Goal: Transaction & Acquisition: Book appointment/travel/reservation

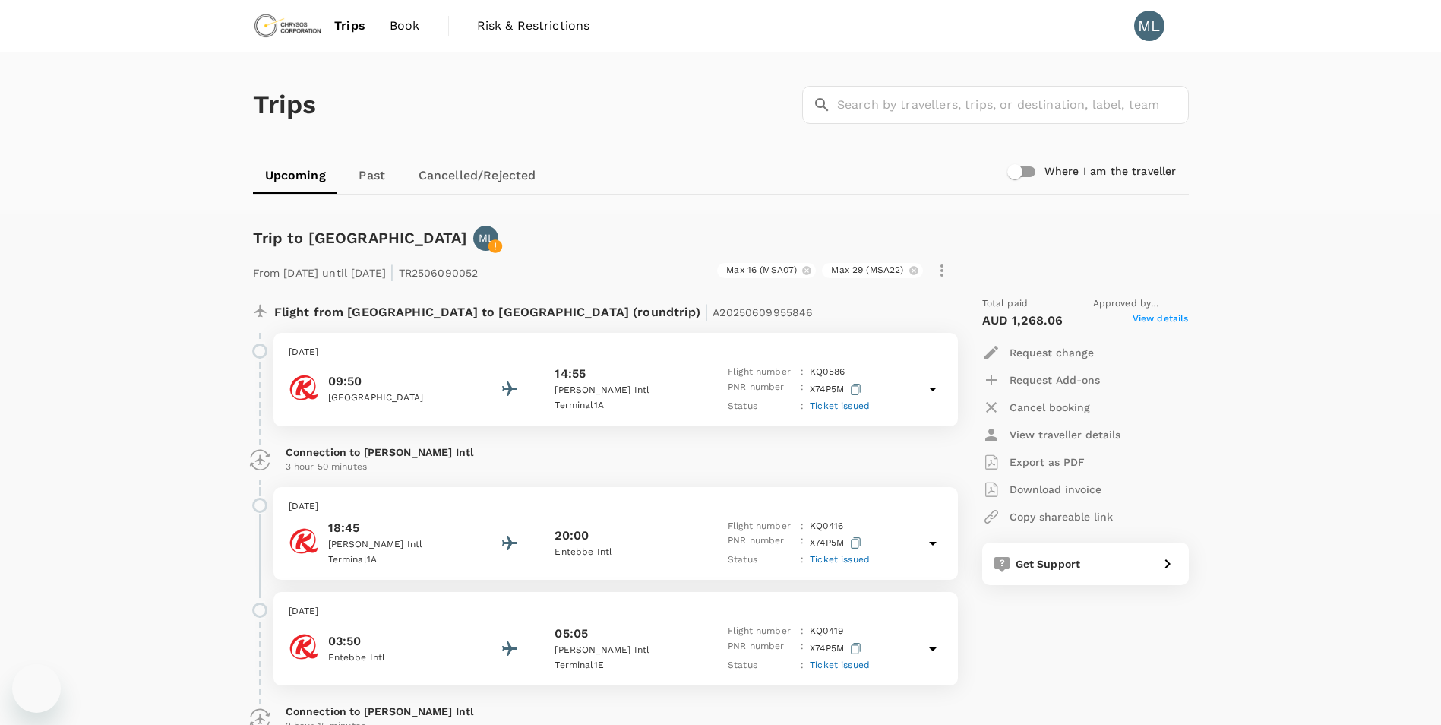
click at [397, 27] on span "Book" at bounding box center [405, 26] width 30 height 18
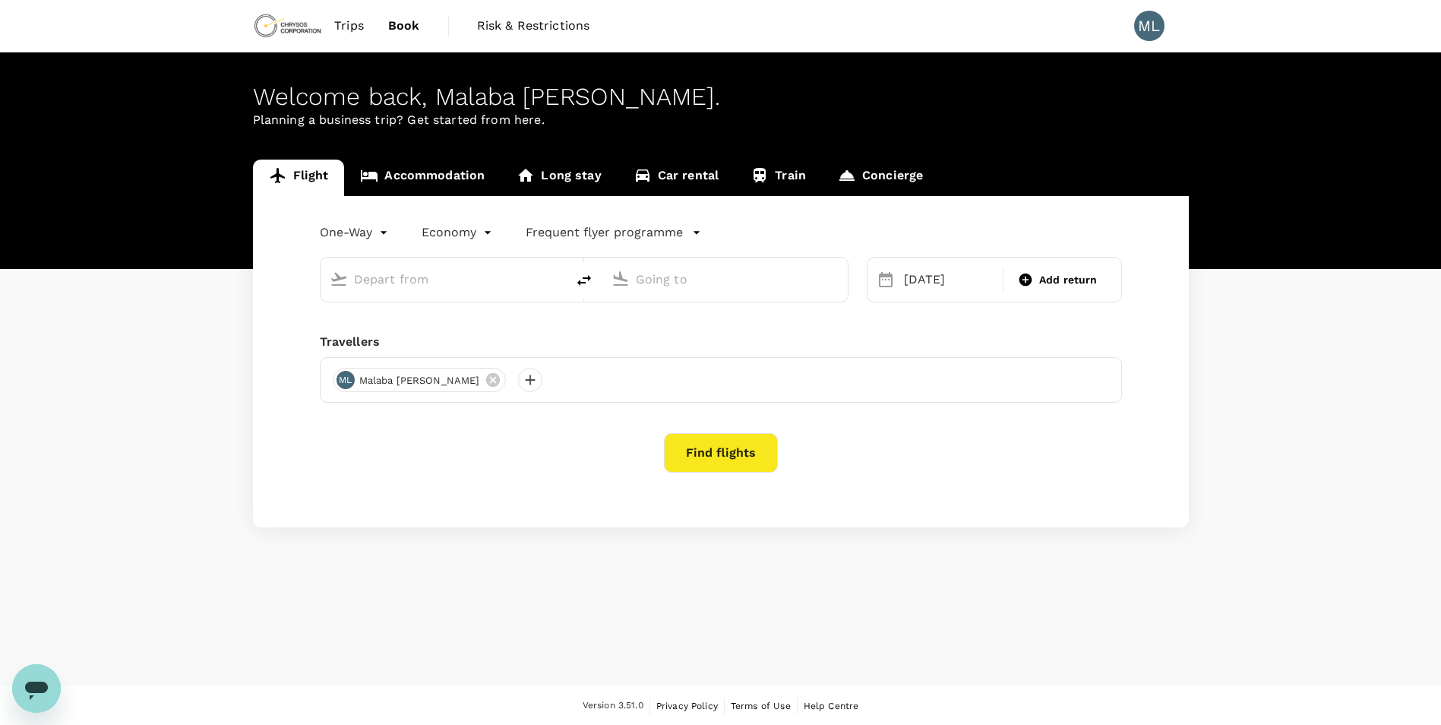
type input "[GEOGRAPHIC_DATA], [GEOGRAPHIC_DATA] (any)"
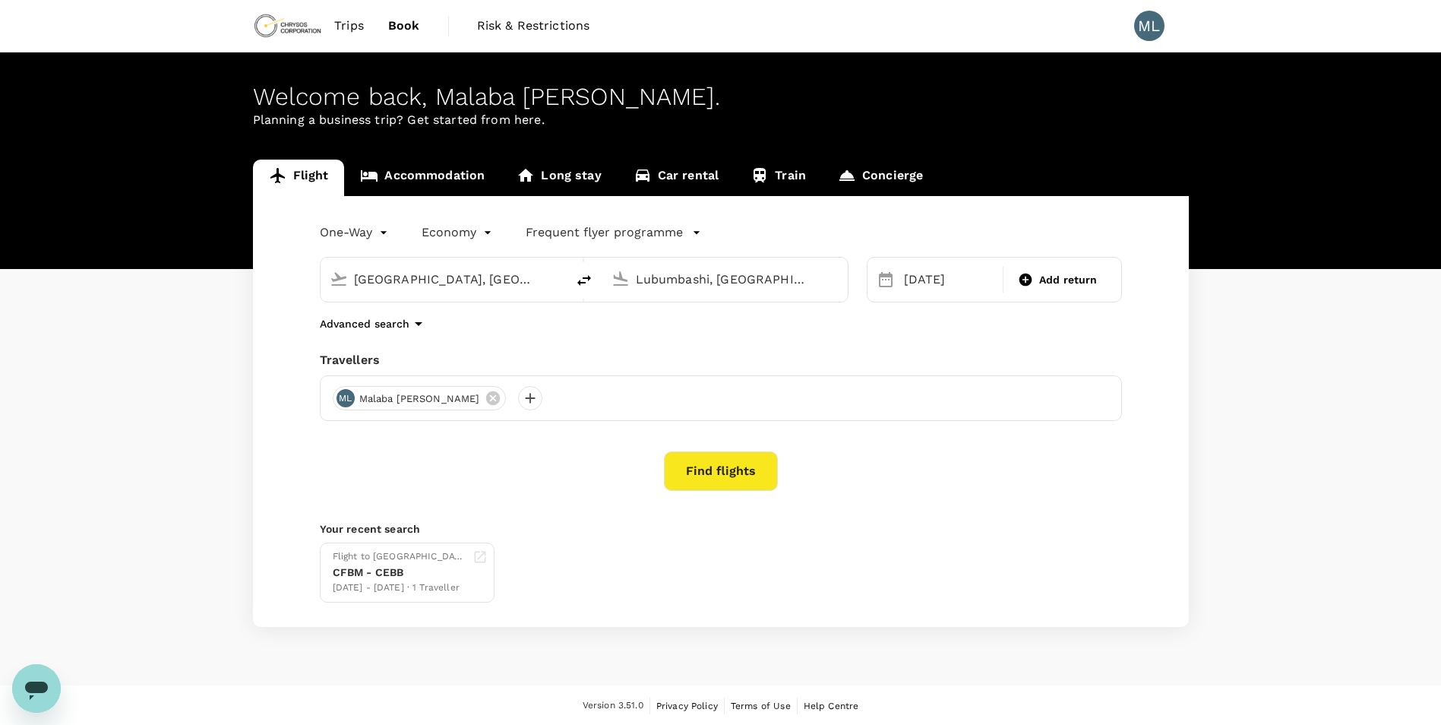
click at [696, 267] on input "Lubumbashi, [GEOGRAPHIC_DATA] (any)" at bounding box center [726, 279] width 180 height 24
click at [739, 279] on input "Lubumbashi, [GEOGRAPHIC_DATA] (any)" at bounding box center [726, 279] width 180 height 24
click at [755, 280] on input "Lubumbashi, [GEOGRAPHIC_DATA] (any)" at bounding box center [726, 279] width 180 height 24
drag, startPoint x: 807, startPoint y: 281, endPoint x: 636, endPoint y: 288, distance: 171.8
click at [636, 288] on input "Lubumbashi, [GEOGRAPHIC_DATA] (any)" at bounding box center [726, 279] width 180 height 24
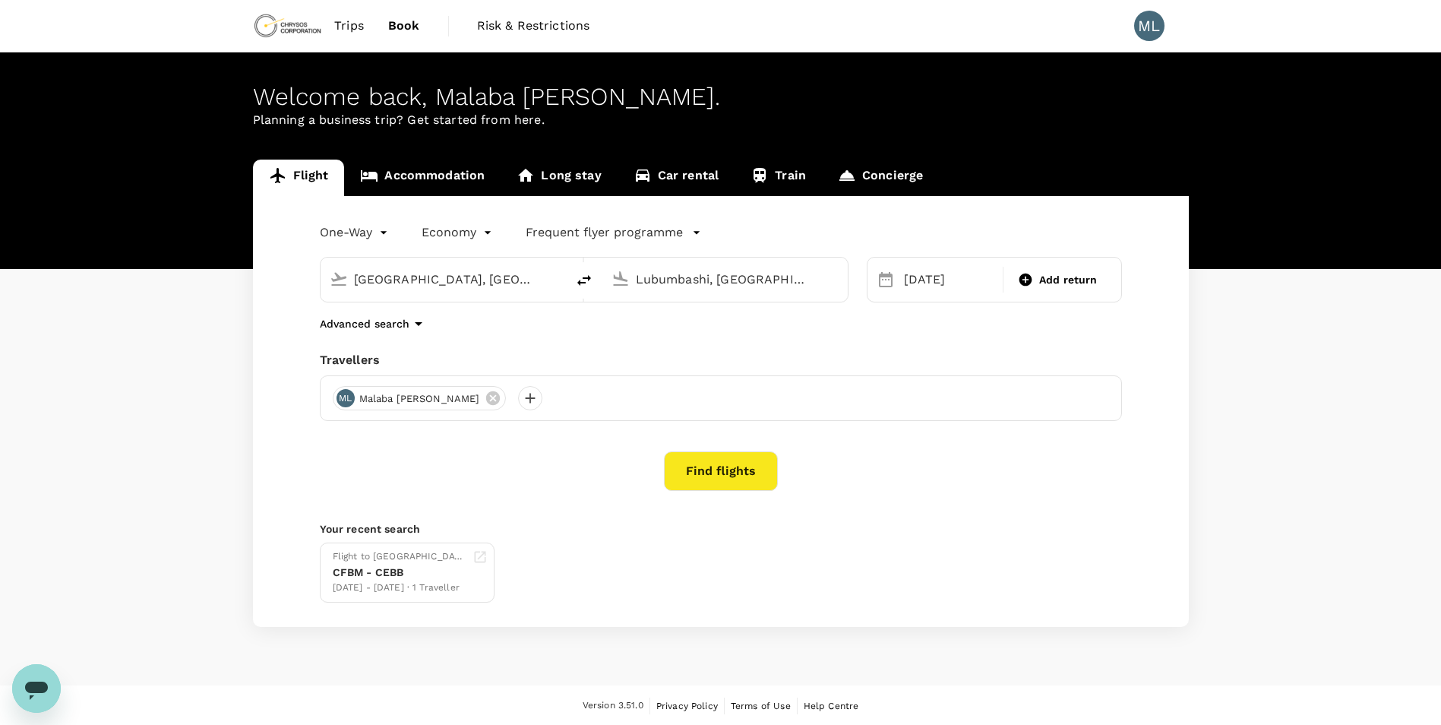
click at [636, 288] on input "Lubumbashi, [GEOGRAPHIC_DATA] (any)" at bounding box center [726, 279] width 180 height 24
click at [828, 288] on div "Lubumbashi, [GEOGRAPHIC_DATA] (any)" at bounding box center [737, 279] width 203 height 24
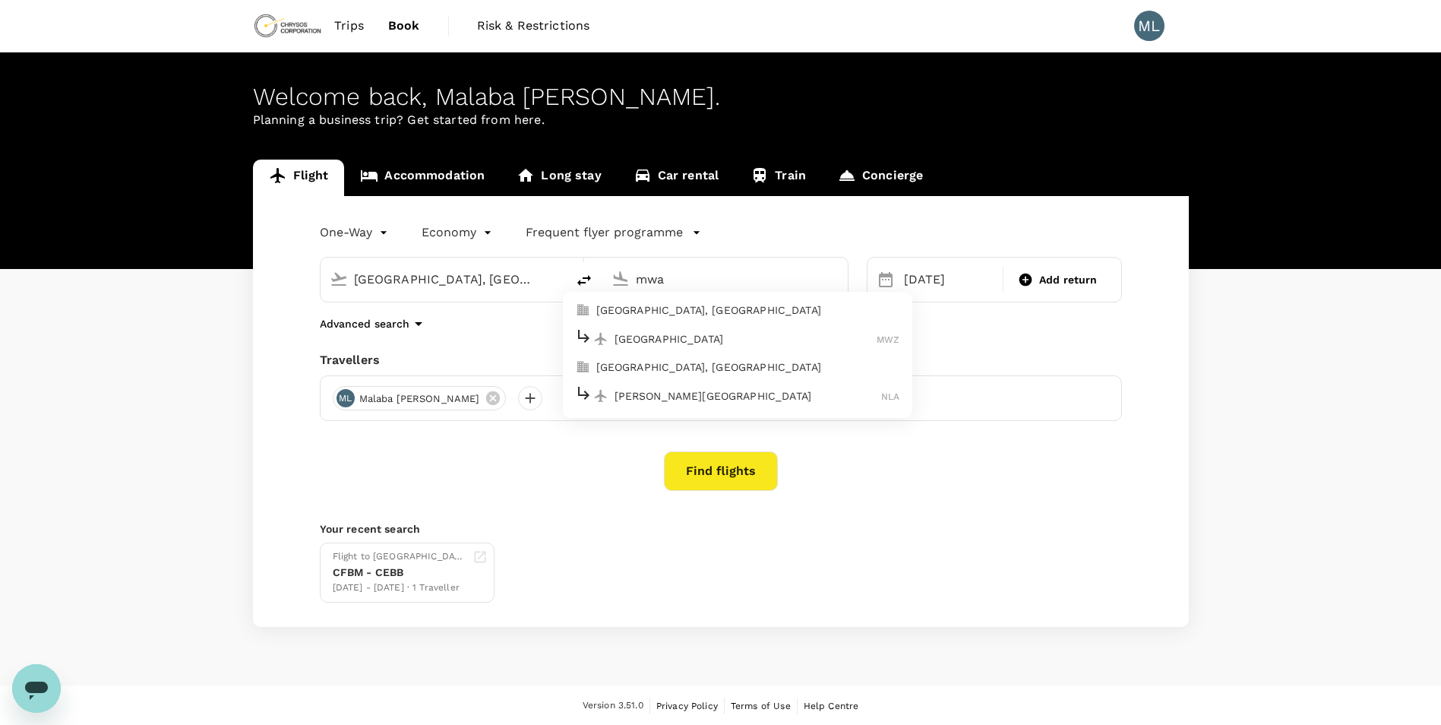
click at [803, 286] on input "mwa" at bounding box center [726, 279] width 180 height 24
click at [749, 332] on p "[GEOGRAPHIC_DATA]" at bounding box center [745, 338] width 263 height 15
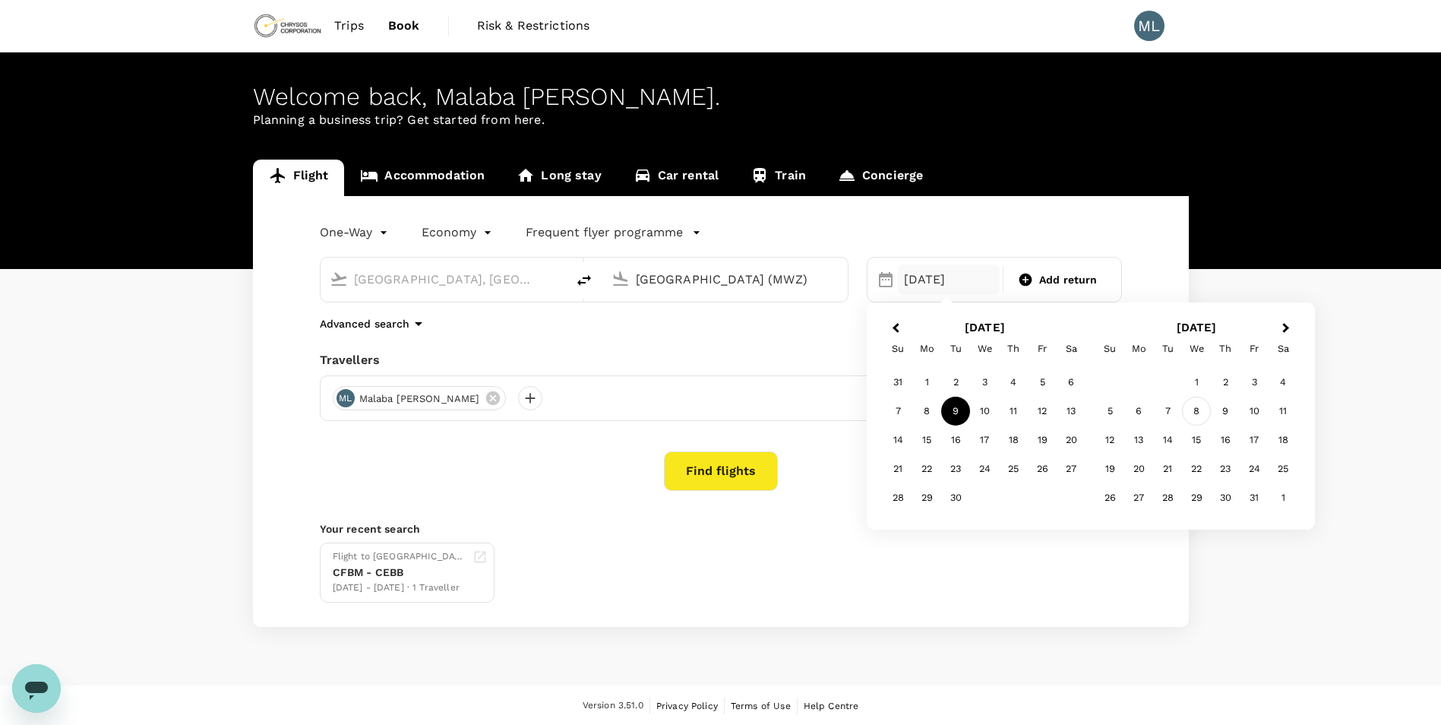
type input "[GEOGRAPHIC_DATA] (MWZ)"
click at [1193, 412] on div "8" at bounding box center [1196, 410] width 29 height 29
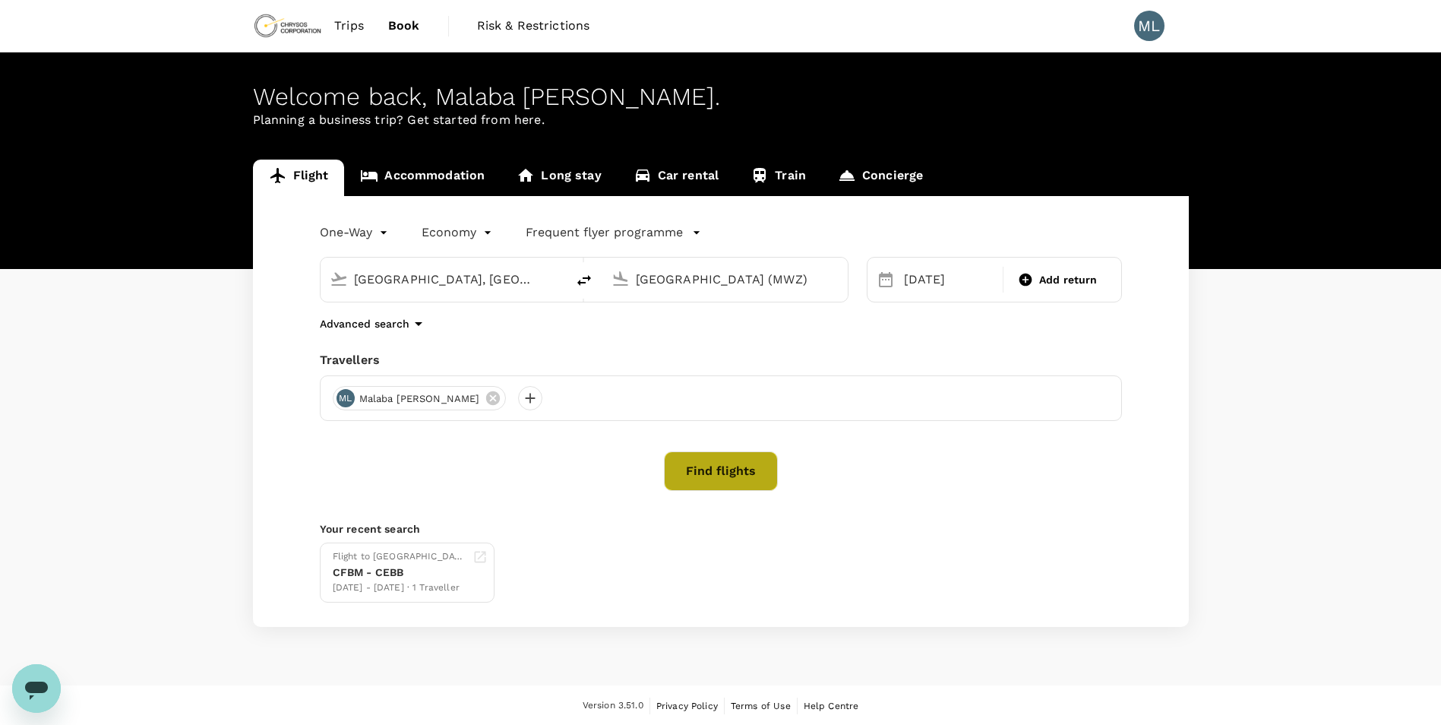
click at [728, 470] on button "Find flights" at bounding box center [721, 470] width 114 height 39
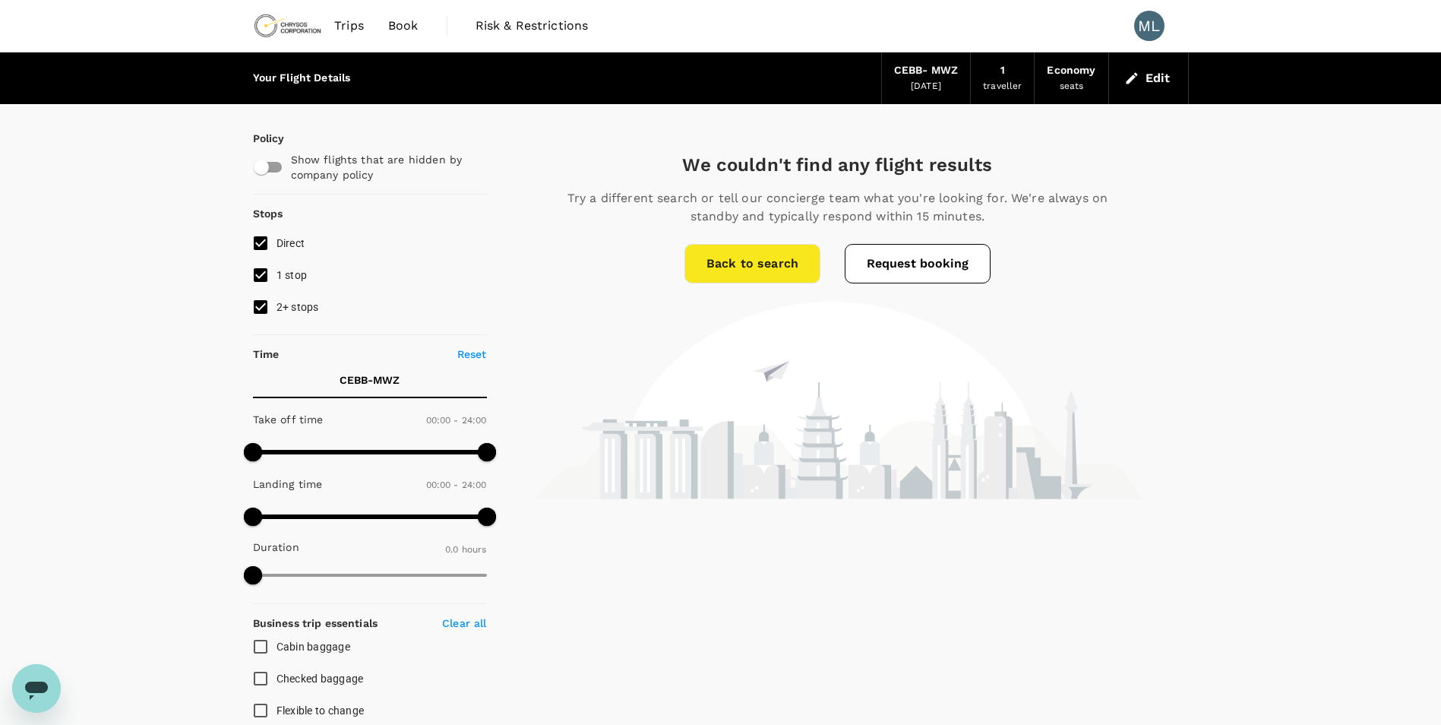
click at [396, 23] on span "Book" at bounding box center [403, 26] width 30 height 18
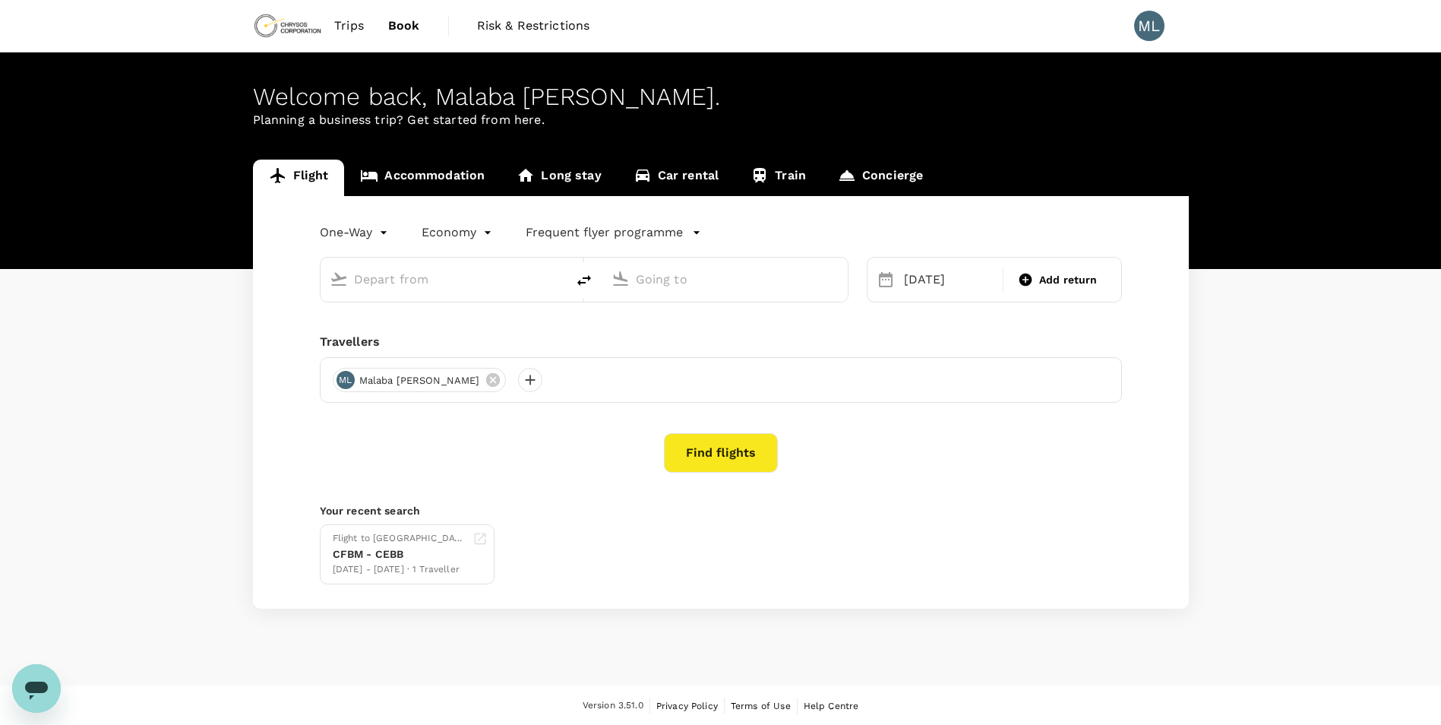
type input "[GEOGRAPHIC_DATA], [GEOGRAPHIC_DATA] (any)"
type input "[GEOGRAPHIC_DATA] (MWZ)"
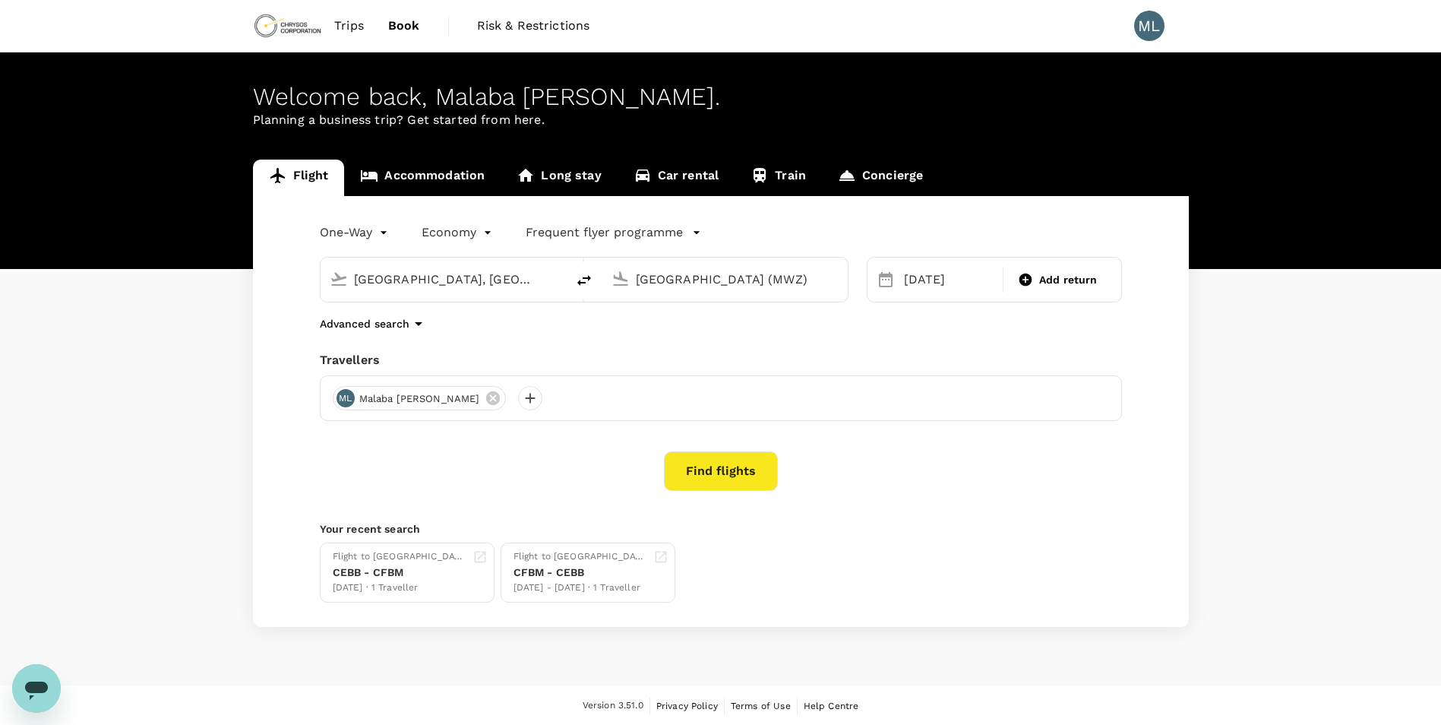
click at [478, 289] on input "[GEOGRAPHIC_DATA], [GEOGRAPHIC_DATA] (any)" at bounding box center [444, 279] width 180 height 24
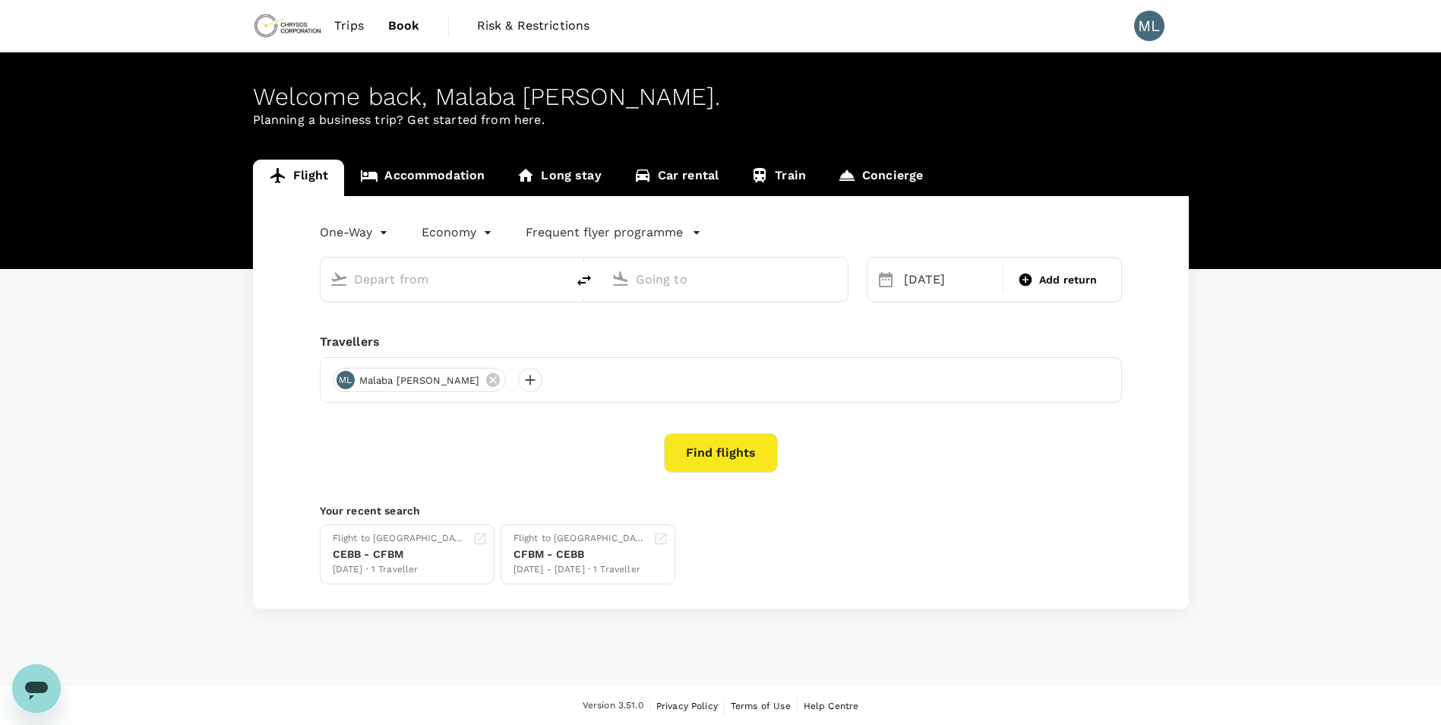
type input "[GEOGRAPHIC_DATA], [GEOGRAPHIC_DATA] (any)"
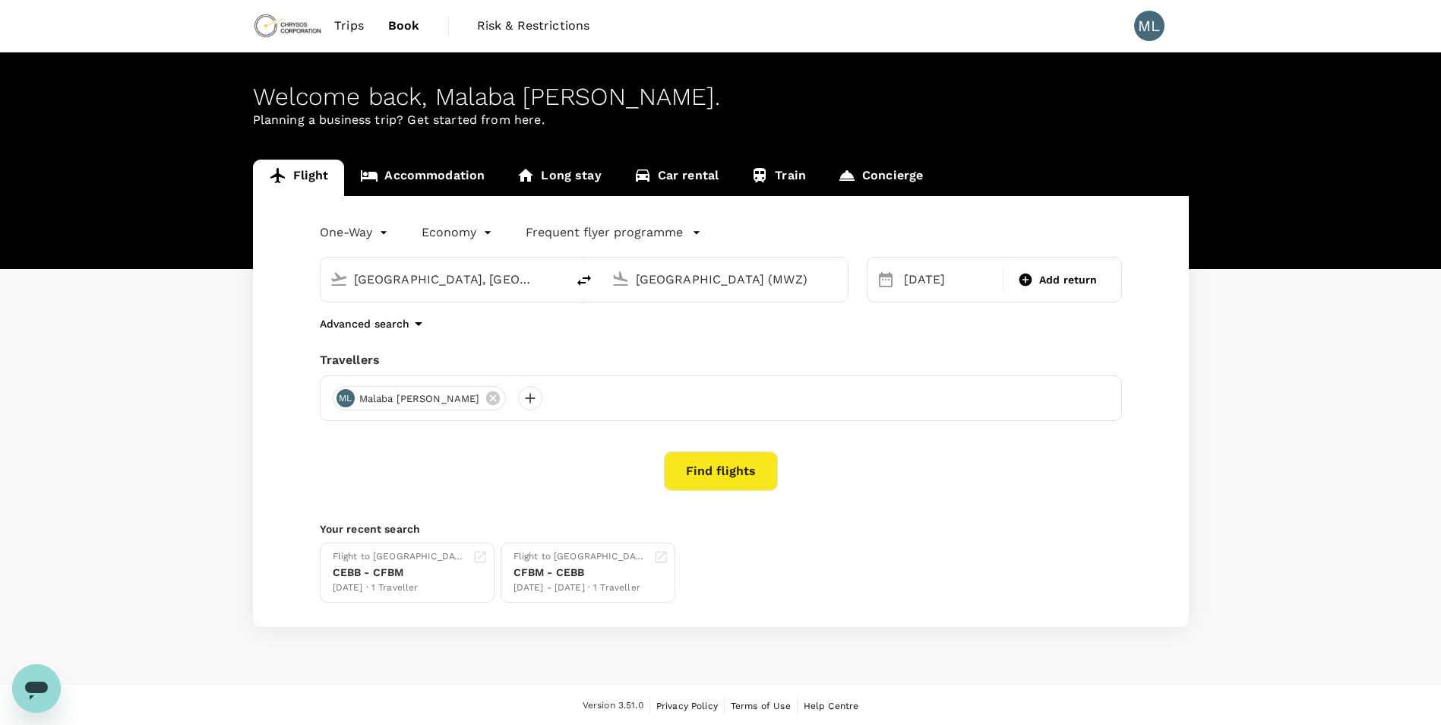
click at [478, 289] on input "[GEOGRAPHIC_DATA], [GEOGRAPHIC_DATA] (any)" at bounding box center [444, 279] width 180 height 24
click at [686, 279] on input "[GEOGRAPHIC_DATA] (MWZ)" at bounding box center [726, 279] width 180 height 24
click at [709, 308] on p "[GEOGRAPHIC_DATA], [GEOGRAPHIC_DATA]" at bounding box center [748, 309] width 304 height 15
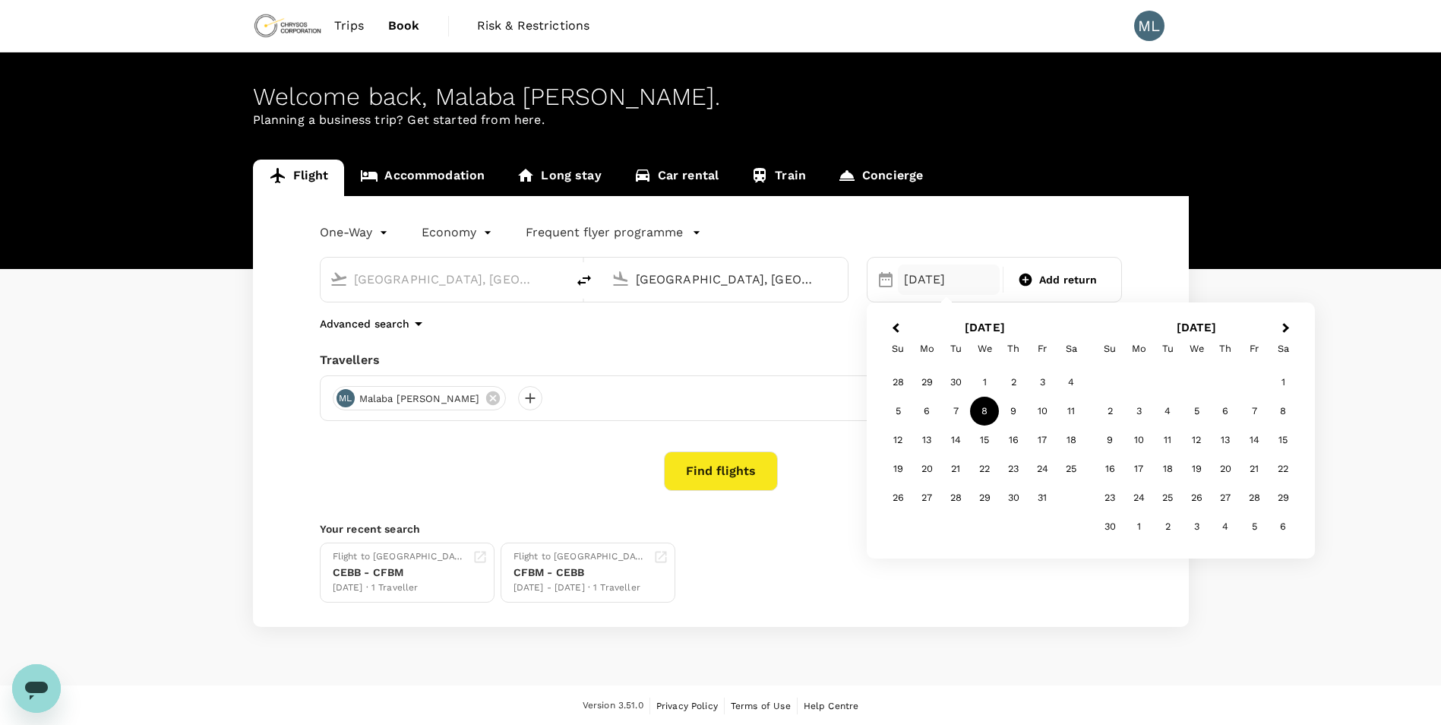
type input "[GEOGRAPHIC_DATA], [GEOGRAPHIC_DATA] (any)"
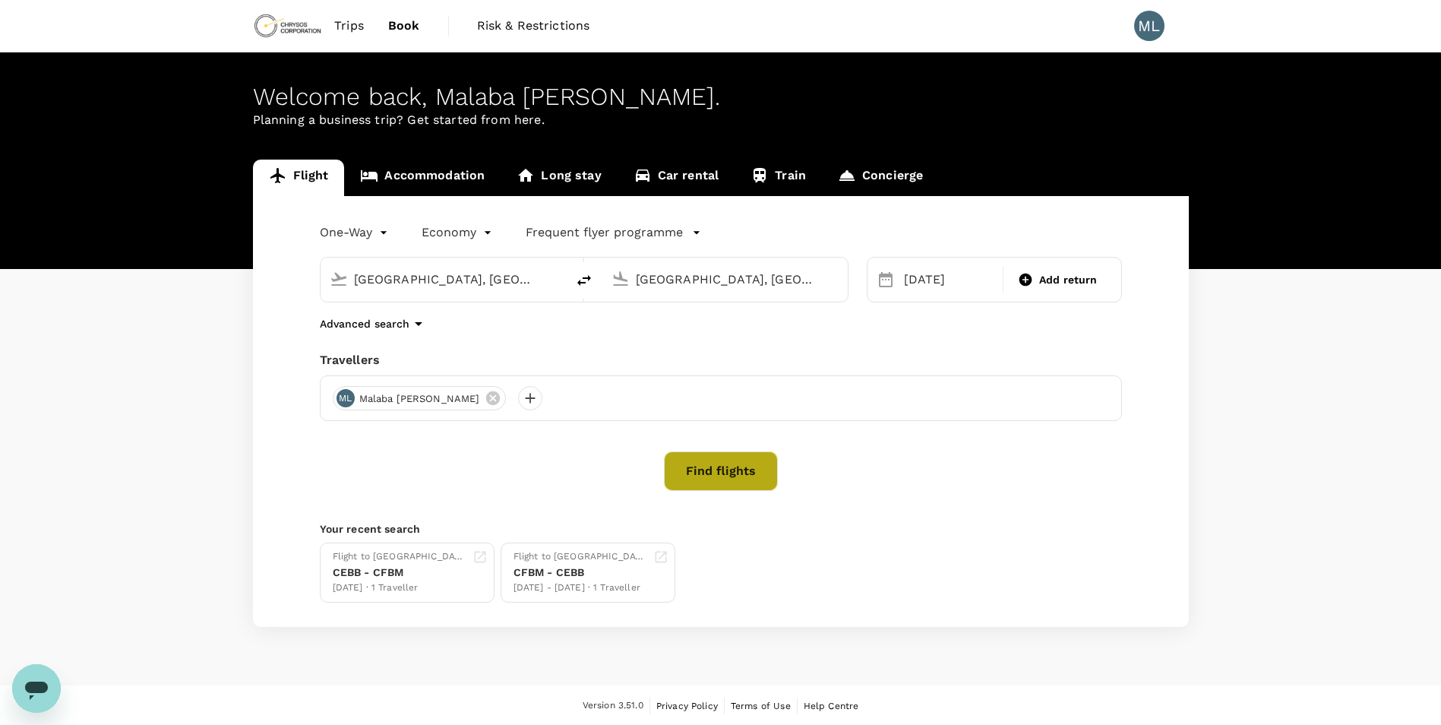
click at [741, 472] on button "Find flights" at bounding box center [721, 470] width 114 height 39
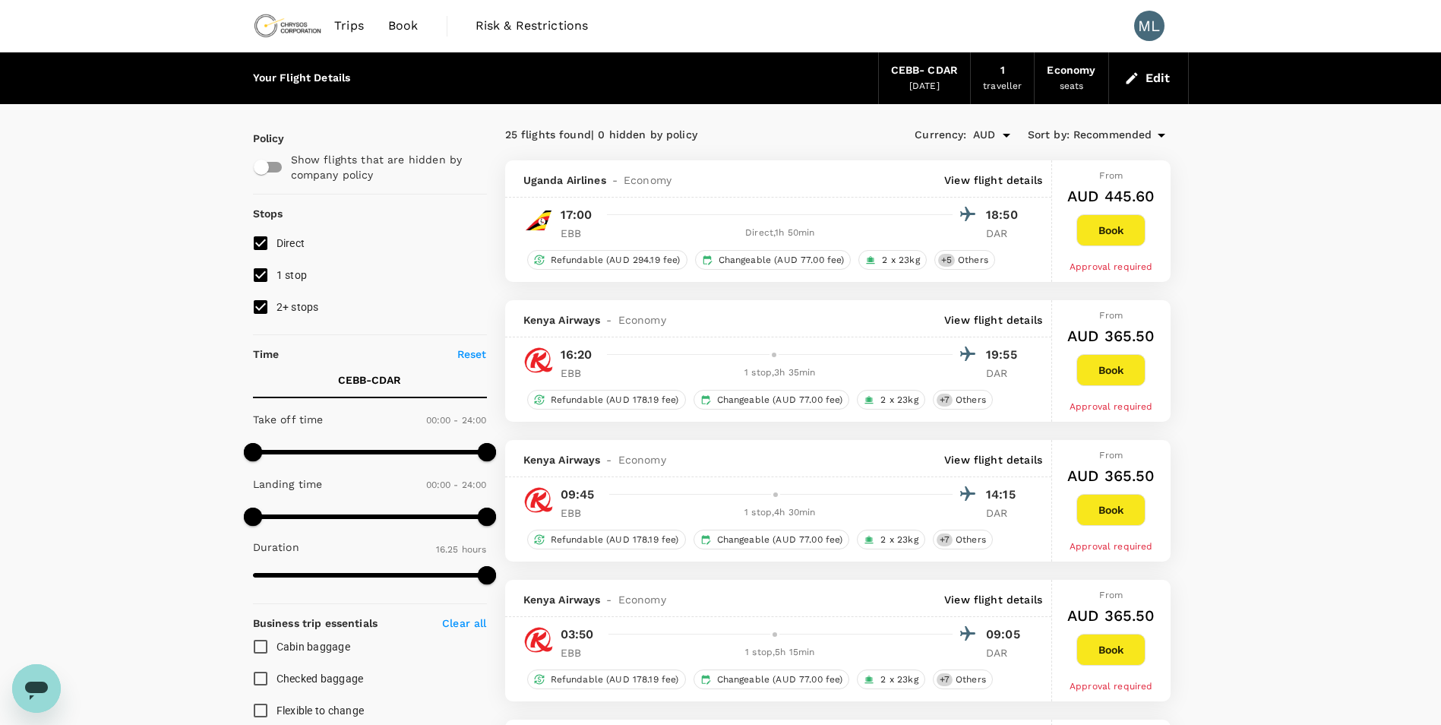
click at [385, 29] on link "Book" at bounding box center [403, 26] width 55 height 52
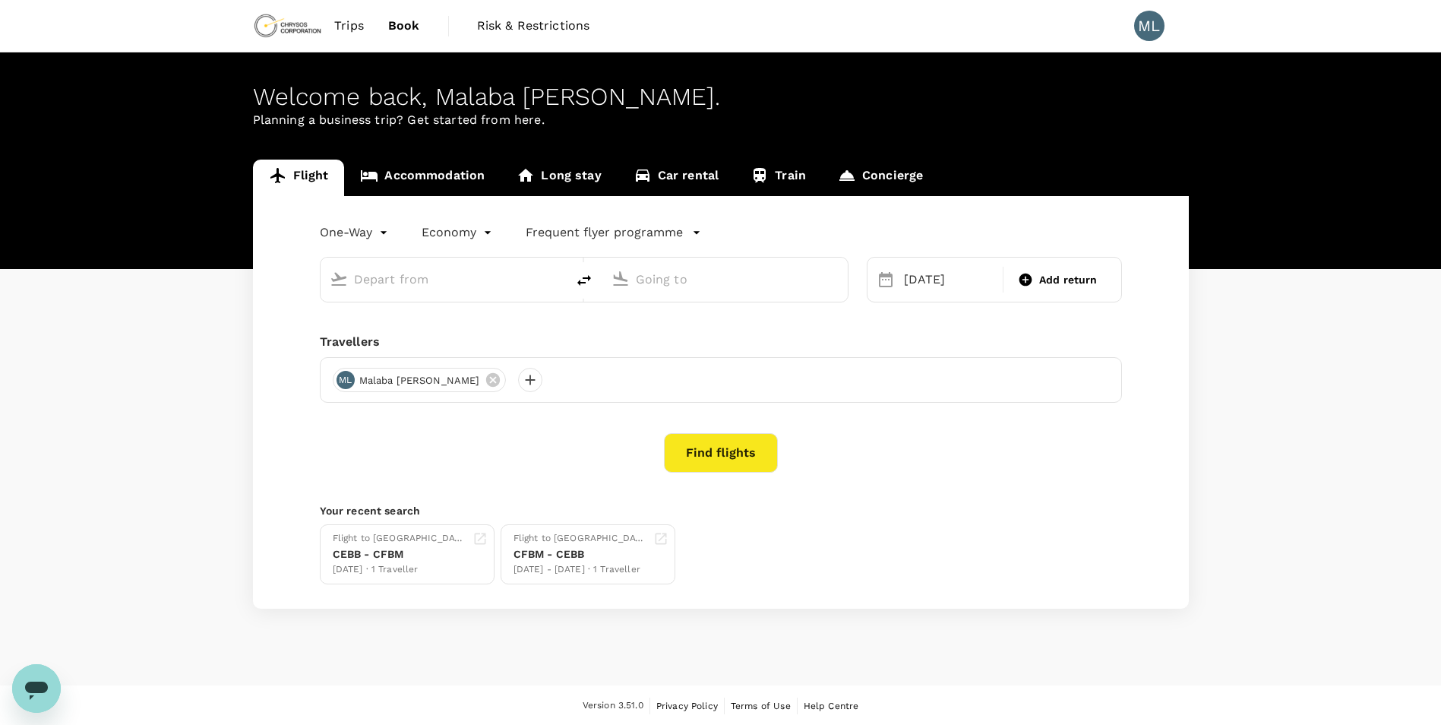
type input "[GEOGRAPHIC_DATA], [GEOGRAPHIC_DATA] (any)"
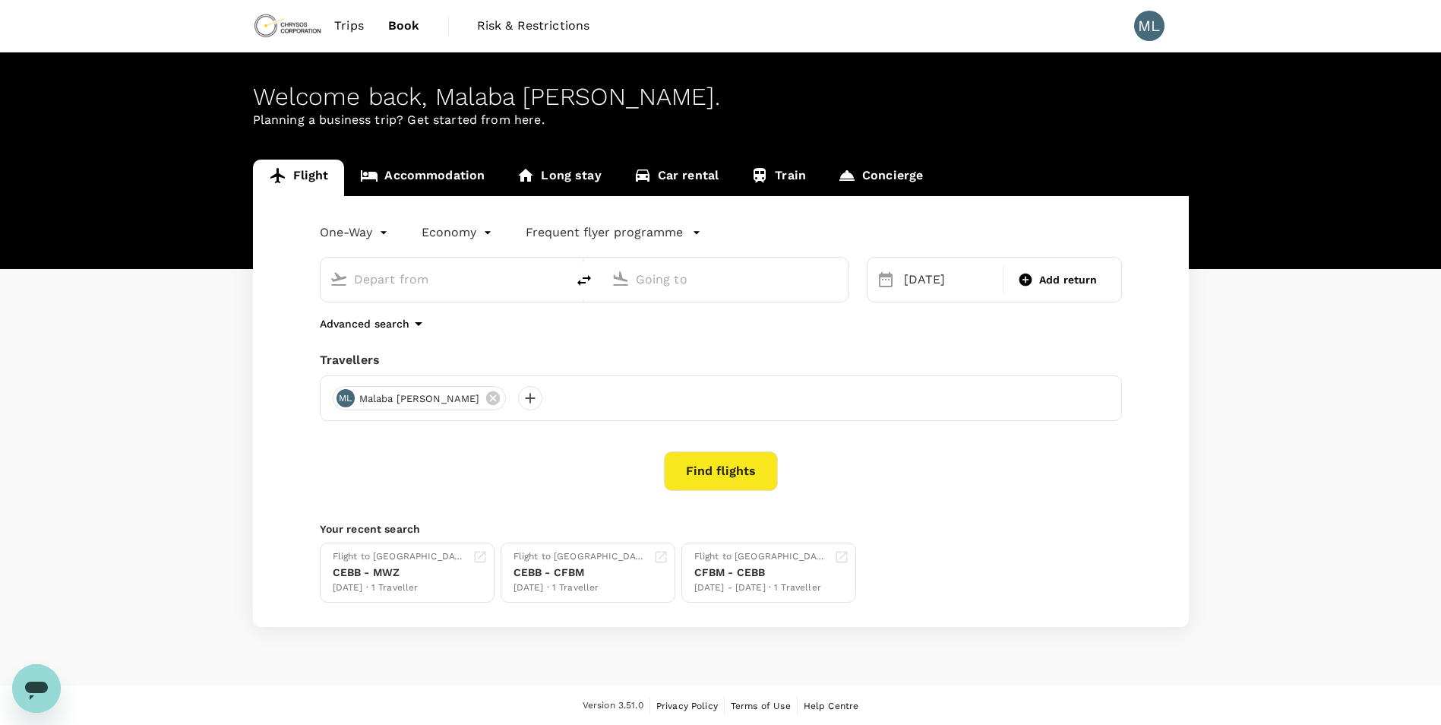
type input "[GEOGRAPHIC_DATA], [GEOGRAPHIC_DATA] (any)"
drag, startPoint x: 497, startPoint y: 283, endPoint x: 330, endPoint y: 242, distance: 172.0
click at [330, 242] on div "One-Way oneway Economy economy Frequent flyer programme [GEOGRAPHIC_DATA], [GEO…" at bounding box center [721, 411] width 936 height 431
type input "[GEOGRAPHIC_DATA], [GEOGRAPHIC_DATA] (any)"
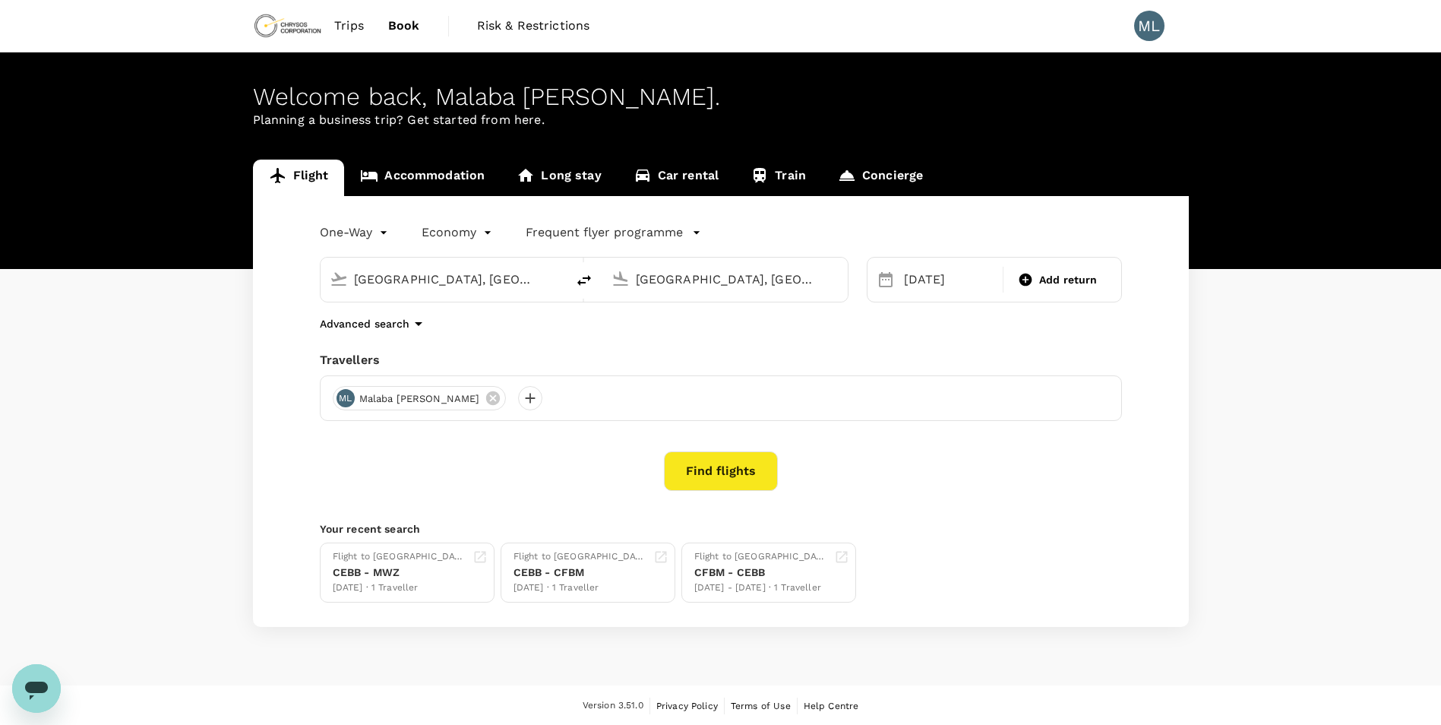
click at [751, 282] on input "[GEOGRAPHIC_DATA], [GEOGRAPHIC_DATA] (any)" at bounding box center [726, 279] width 180 height 24
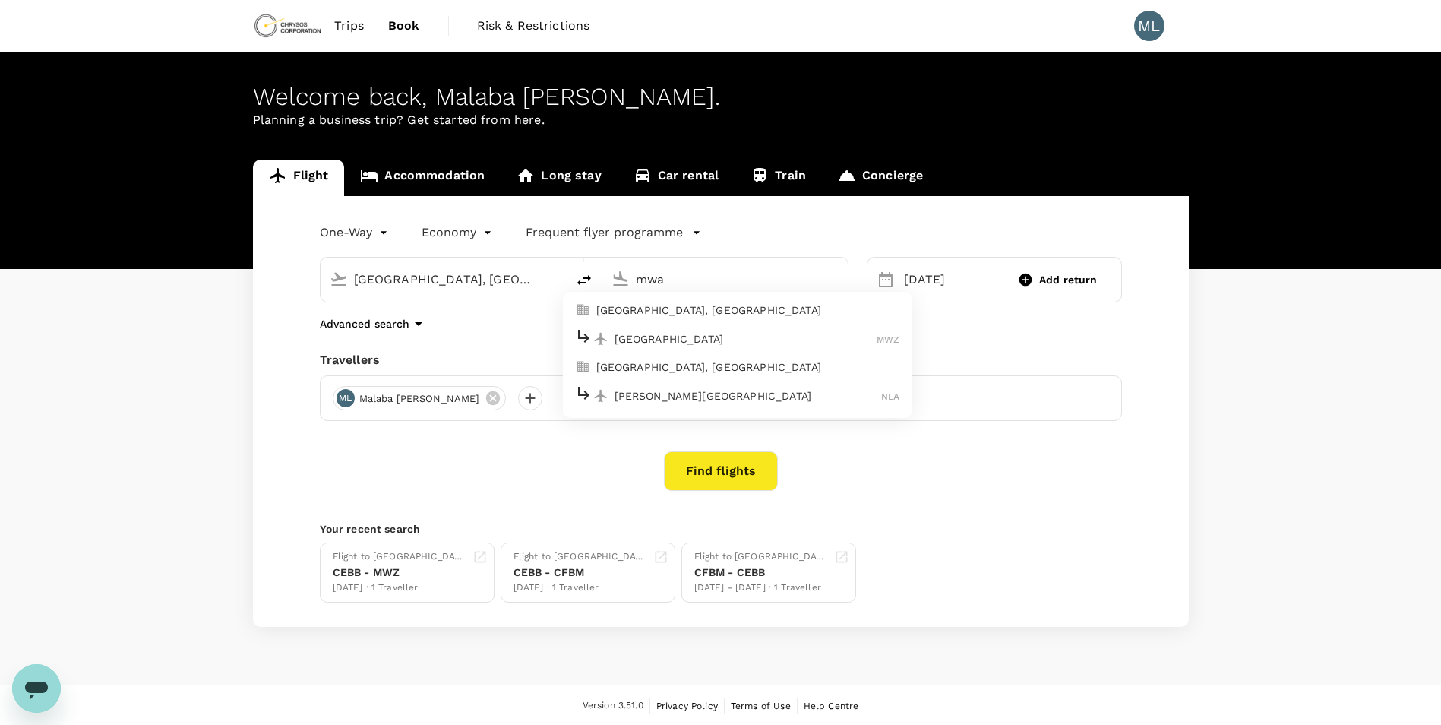
click at [718, 339] on p "[GEOGRAPHIC_DATA]" at bounding box center [745, 338] width 263 height 15
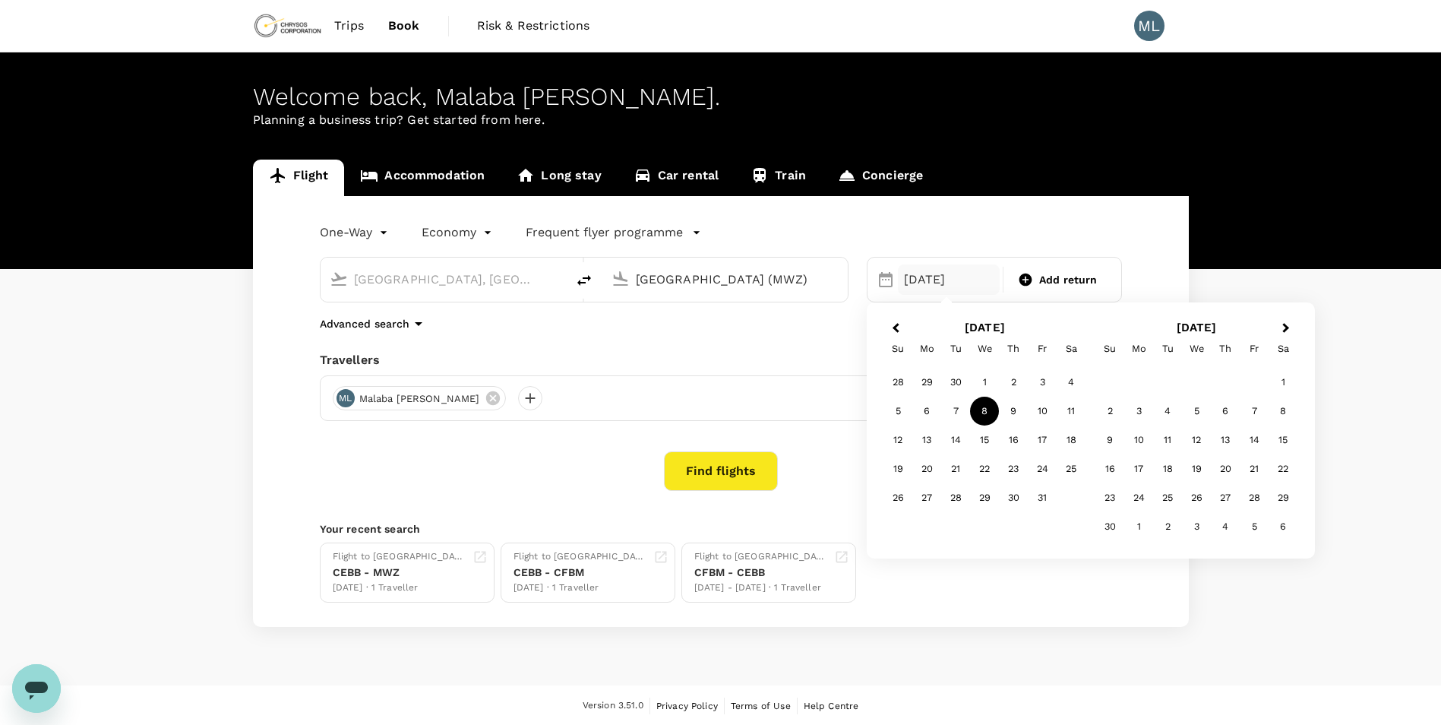
type input "[GEOGRAPHIC_DATA] (MWZ)"
click at [979, 412] on div "8" at bounding box center [984, 410] width 29 height 29
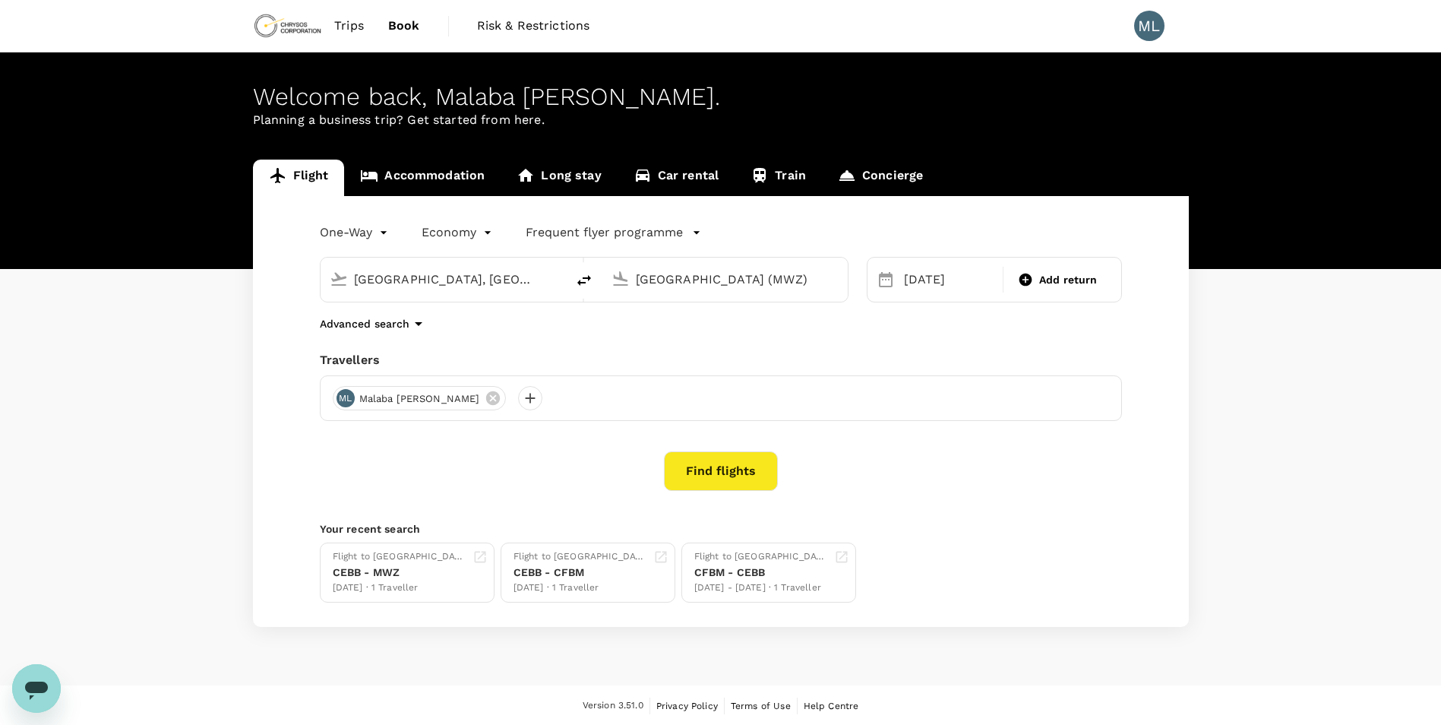
click at [494, 264] on div "[GEOGRAPHIC_DATA], [GEOGRAPHIC_DATA] (any)" at bounding box center [452, 276] width 209 height 30
click at [429, 308] on p "[GEOGRAPHIC_DATA], [GEOGRAPHIC_DATA]" at bounding box center [466, 309] width 304 height 15
type input "[GEOGRAPHIC_DATA], [GEOGRAPHIC_DATA] (any)"
click at [705, 477] on button "Find flights" at bounding box center [721, 470] width 114 height 39
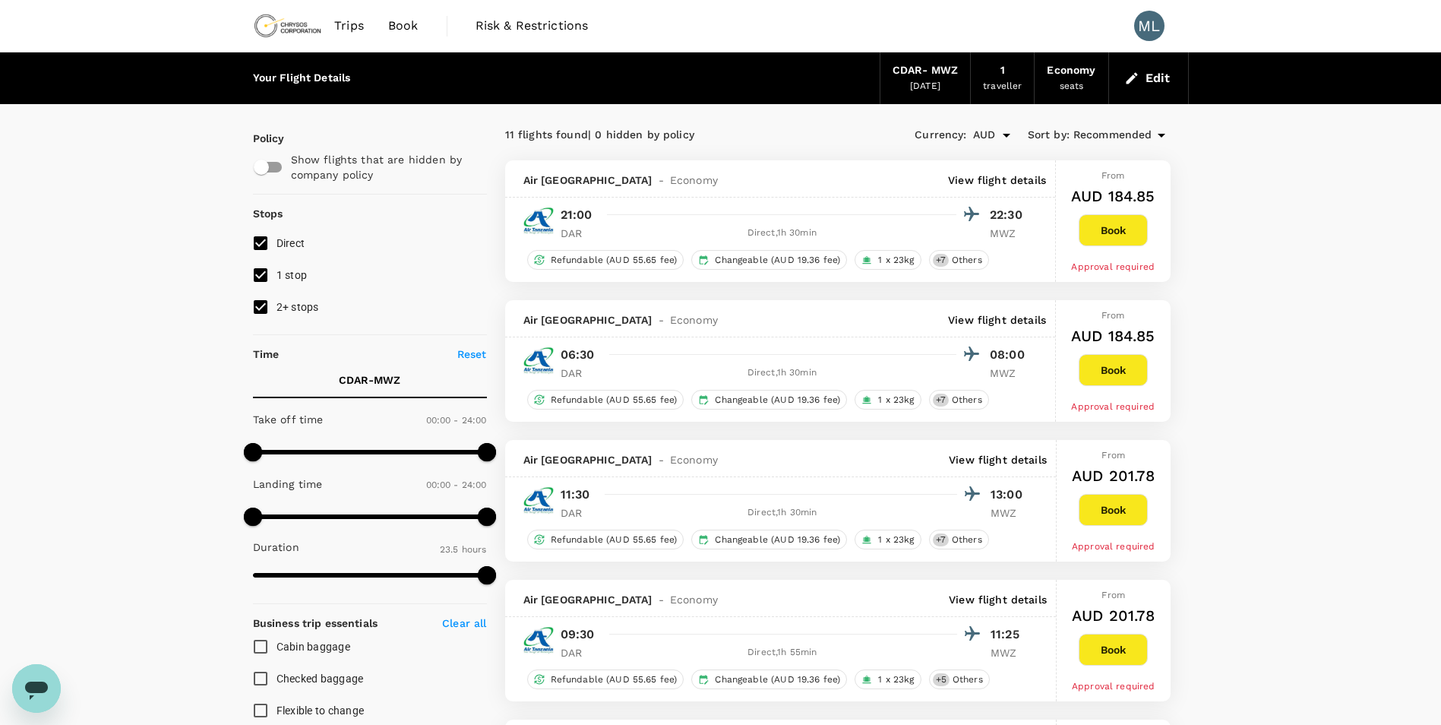
click at [413, 22] on span "Book" at bounding box center [403, 26] width 30 height 18
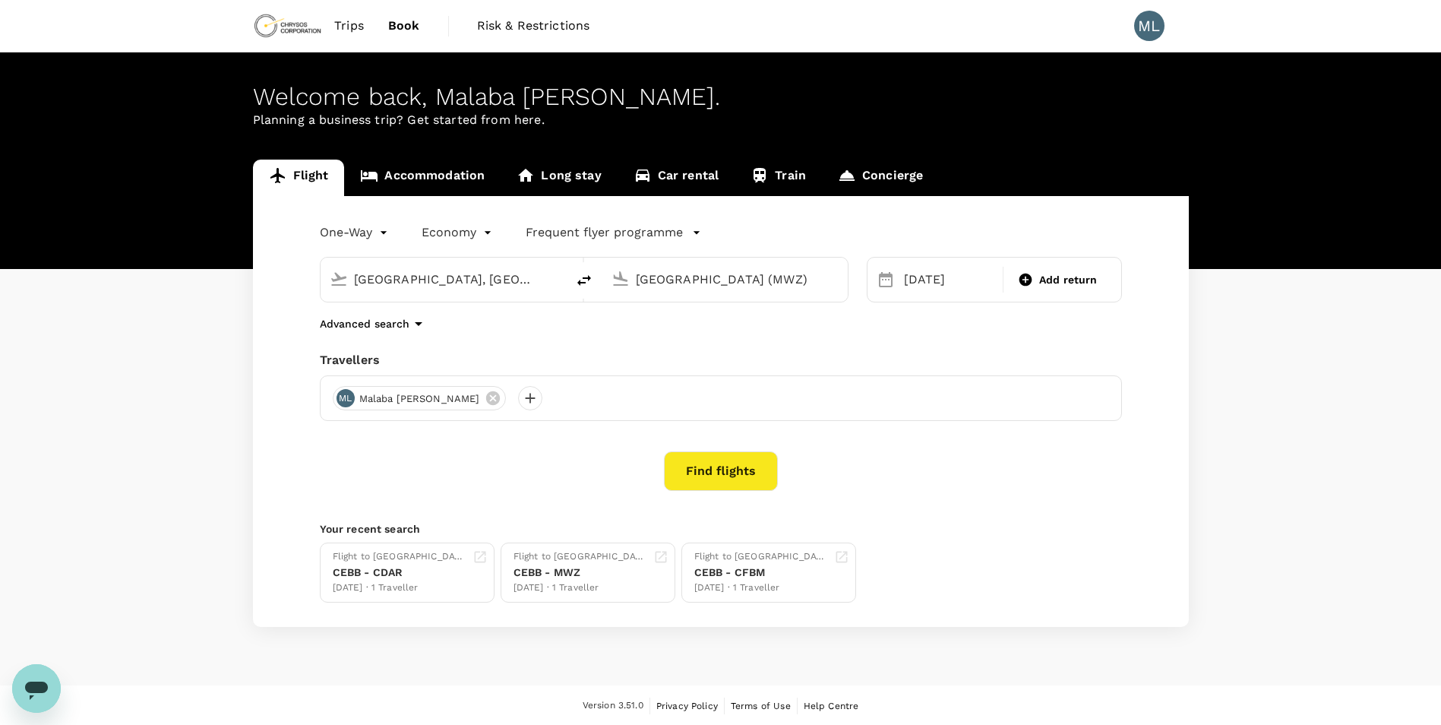
type input "[GEOGRAPHIC_DATA], [GEOGRAPHIC_DATA] (any)"
type input "[GEOGRAPHIC_DATA] (MWZ)"
type input "[GEOGRAPHIC_DATA], [GEOGRAPHIC_DATA] (any)"
type input "[GEOGRAPHIC_DATA] (MWZ)"
drag, startPoint x: 542, startPoint y: 284, endPoint x: 349, endPoint y: 270, distance: 193.4
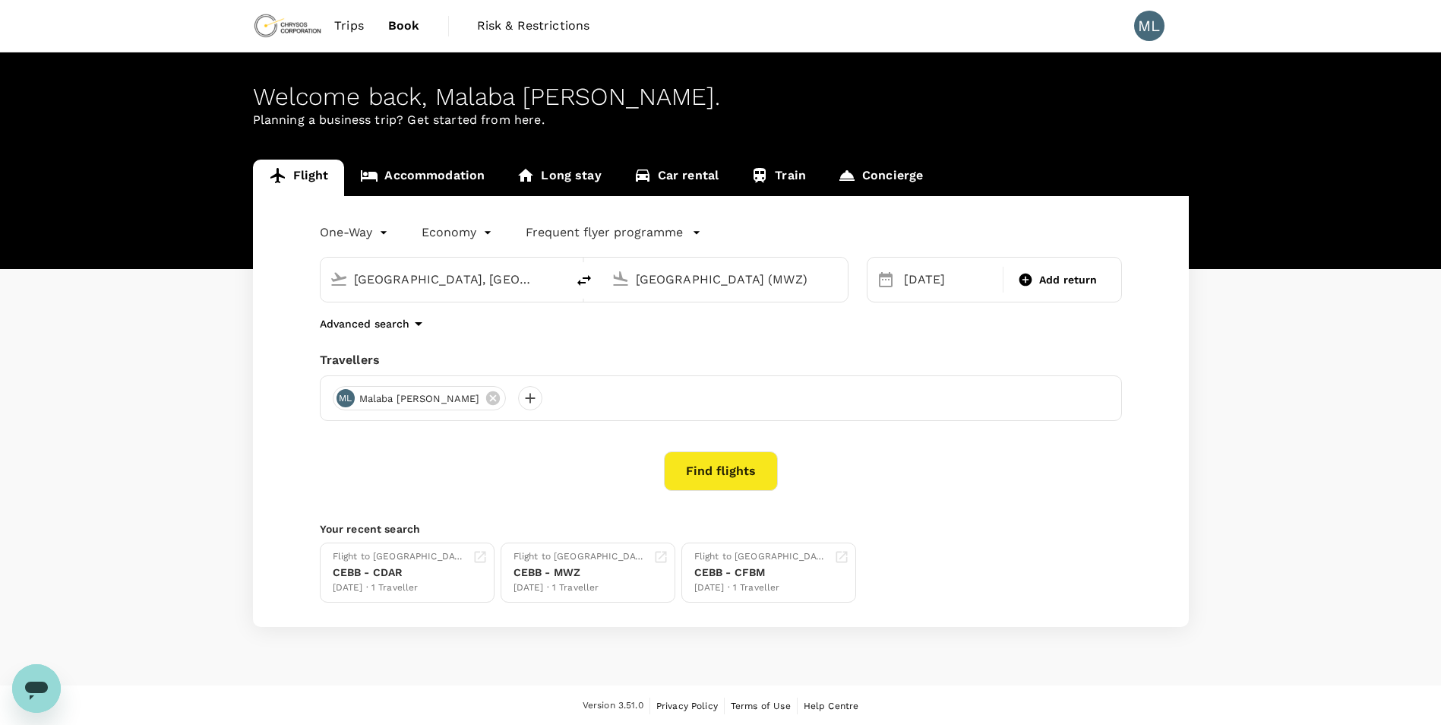
click at [349, 270] on div "[GEOGRAPHIC_DATA], [GEOGRAPHIC_DATA] (any)" at bounding box center [452, 276] width 209 height 30
type input "[GEOGRAPHIC_DATA], [GEOGRAPHIC_DATA] (any)"
click at [946, 286] on div "[DATE]" at bounding box center [949, 279] width 103 height 30
click at [952, 408] on div "7" at bounding box center [955, 410] width 29 height 29
click at [708, 474] on button "Find flights" at bounding box center [721, 470] width 114 height 39
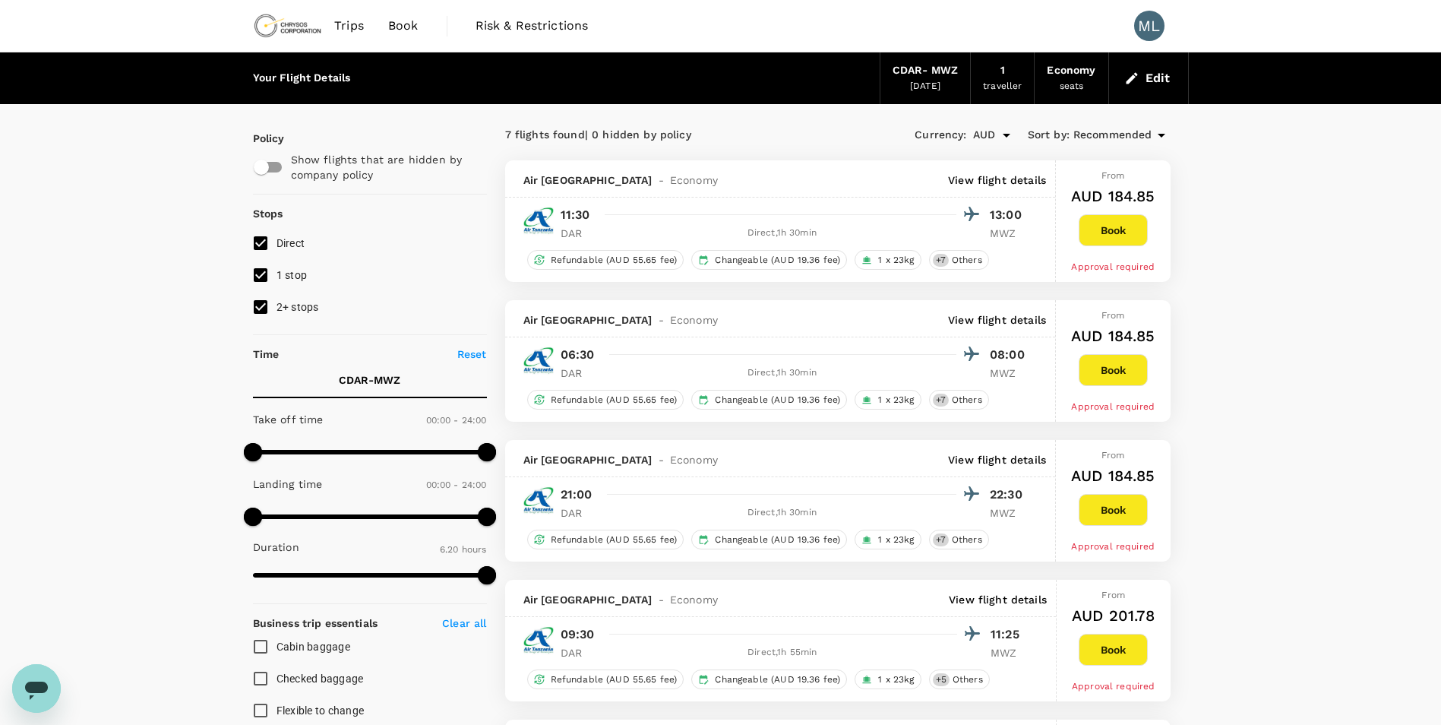
click at [401, 24] on span "Book" at bounding box center [403, 26] width 30 height 18
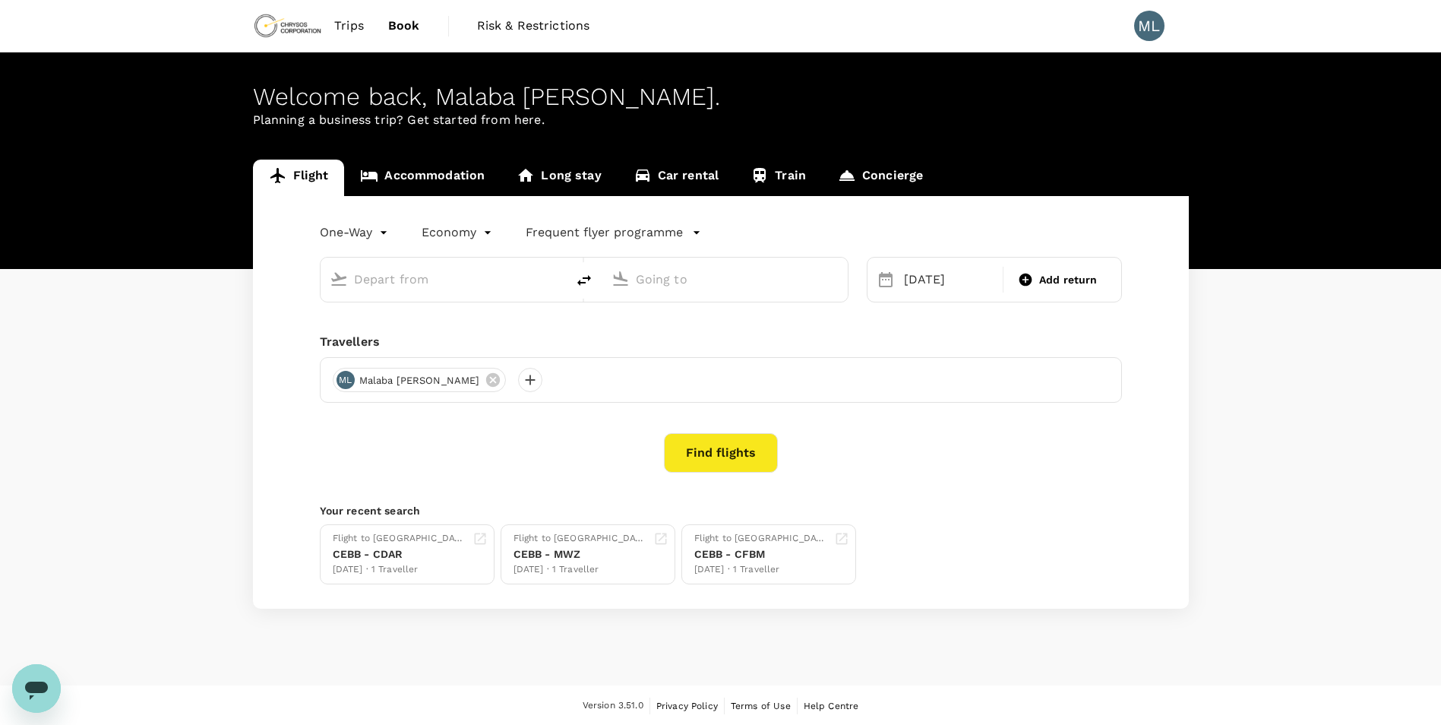
type input "[GEOGRAPHIC_DATA], [GEOGRAPHIC_DATA] (any)"
type input "[GEOGRAPHIC_DATA] (MWZ)"
type input "[GEOGRAPHIC_DATA], [GEOGRAPHIC_DATA] (any)"
type input "[GEOGRAPHIC_DATA] (MWZ)"
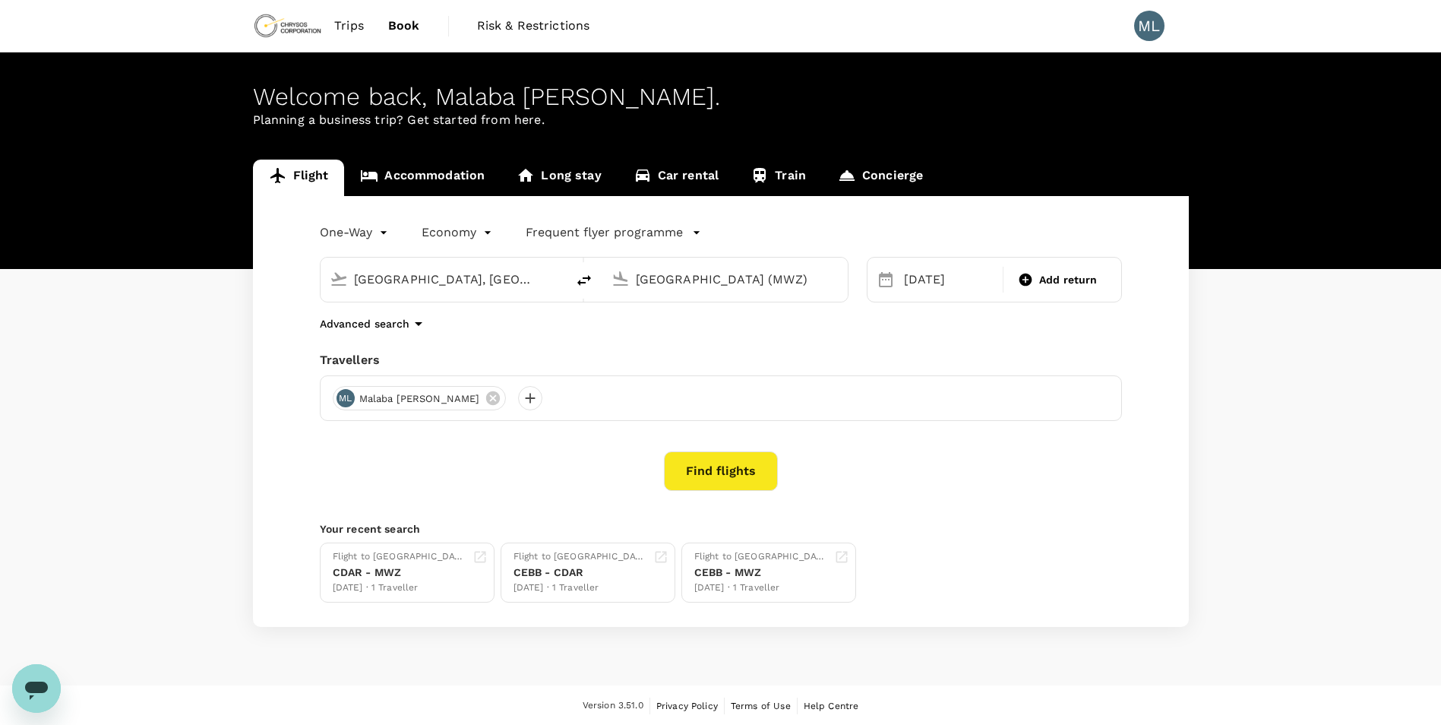
drag, startPoint x: 542, startPoint y: 279, endPoint x: 324, endPoint y: 279, distance: 218.0
click at [324, 279] on div "[GEOGRAPHIC_DATA], [GEOGRAPHIC_DATA] (any)" at bounding box center [440, 276] width 233 height 33
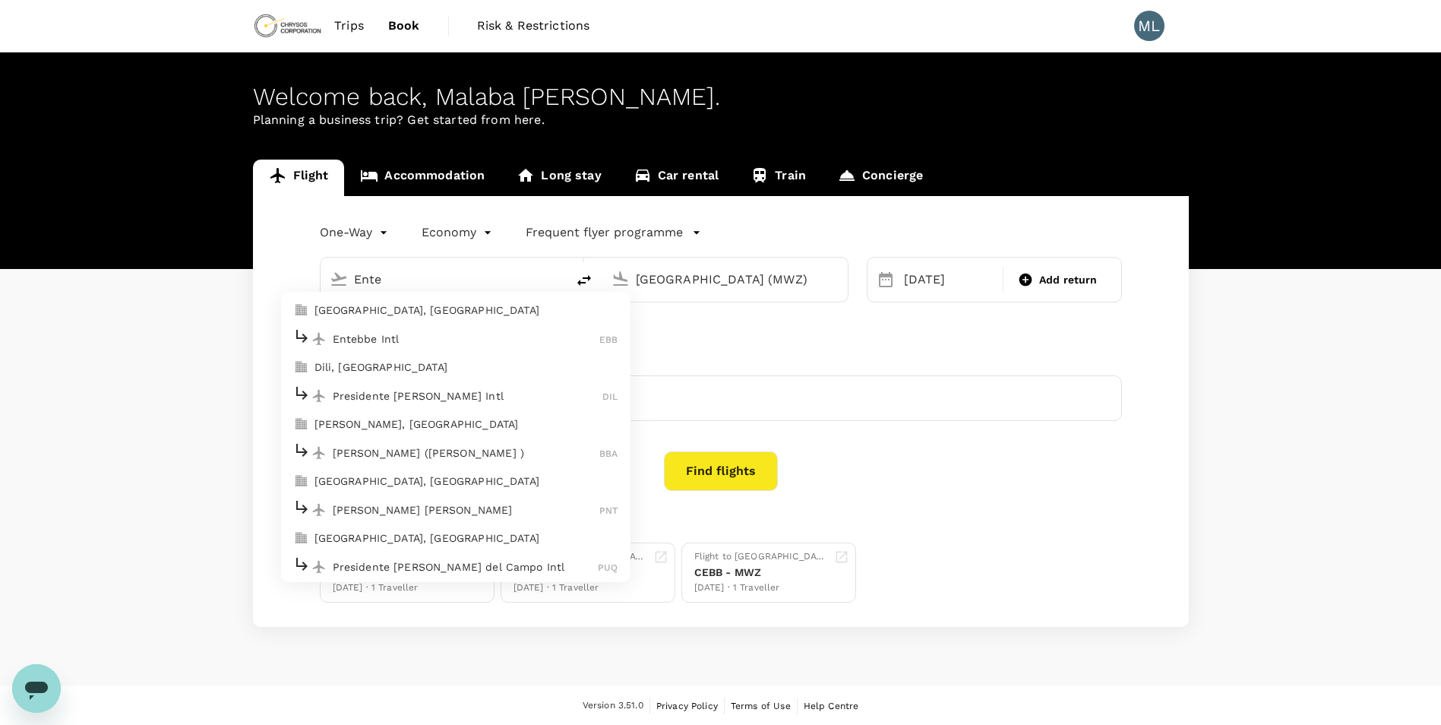
click at [396, 333] on p "Entebbe Intl" at bounding box center [466, 338] width 267 height 15
type input "Entebbe Intl (EBB)"
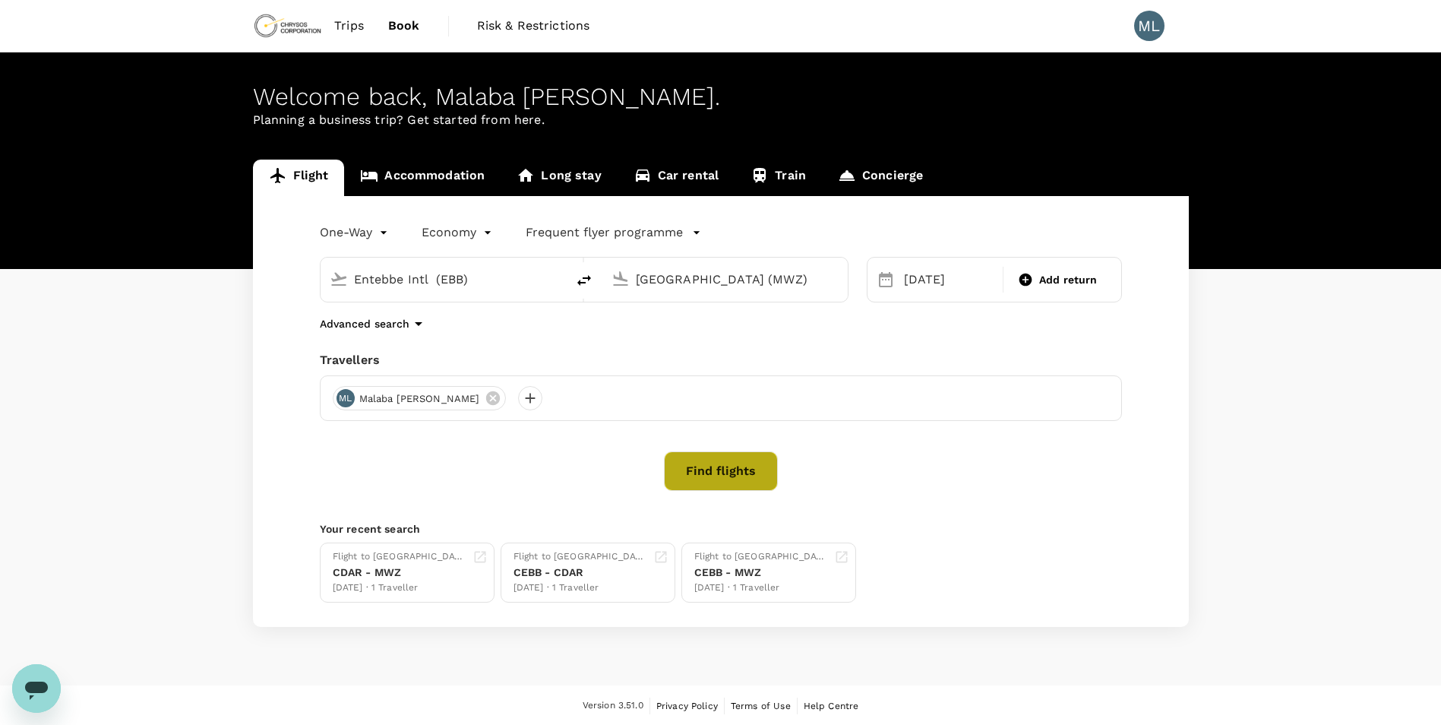
click at [728, 463] on button "Find flights" at bounding box center [721, 470] width 114 height 39
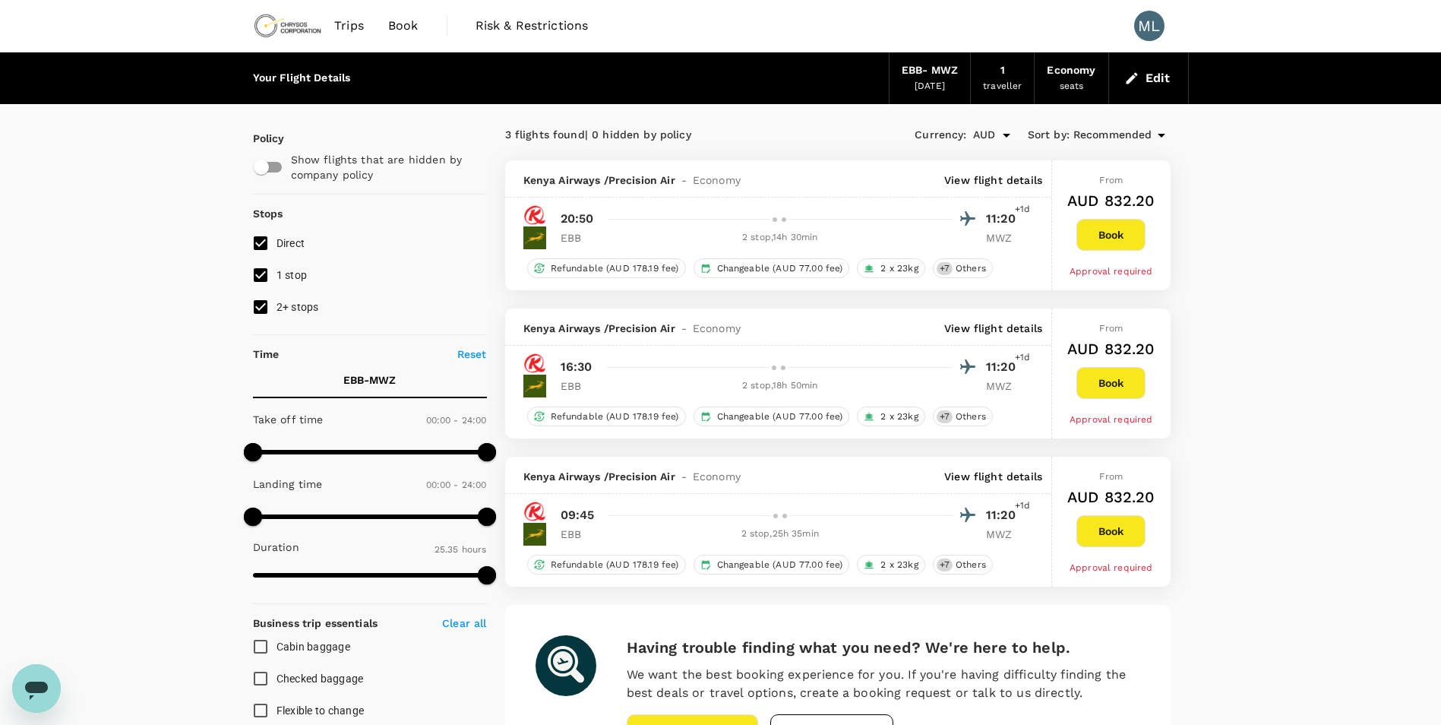
click at [680, 226] on div at bounding box center [789, 219] width 374 height 22
click at [990, 178] on p "View flight details" at bounding box center [993, 179] width 98 height 15
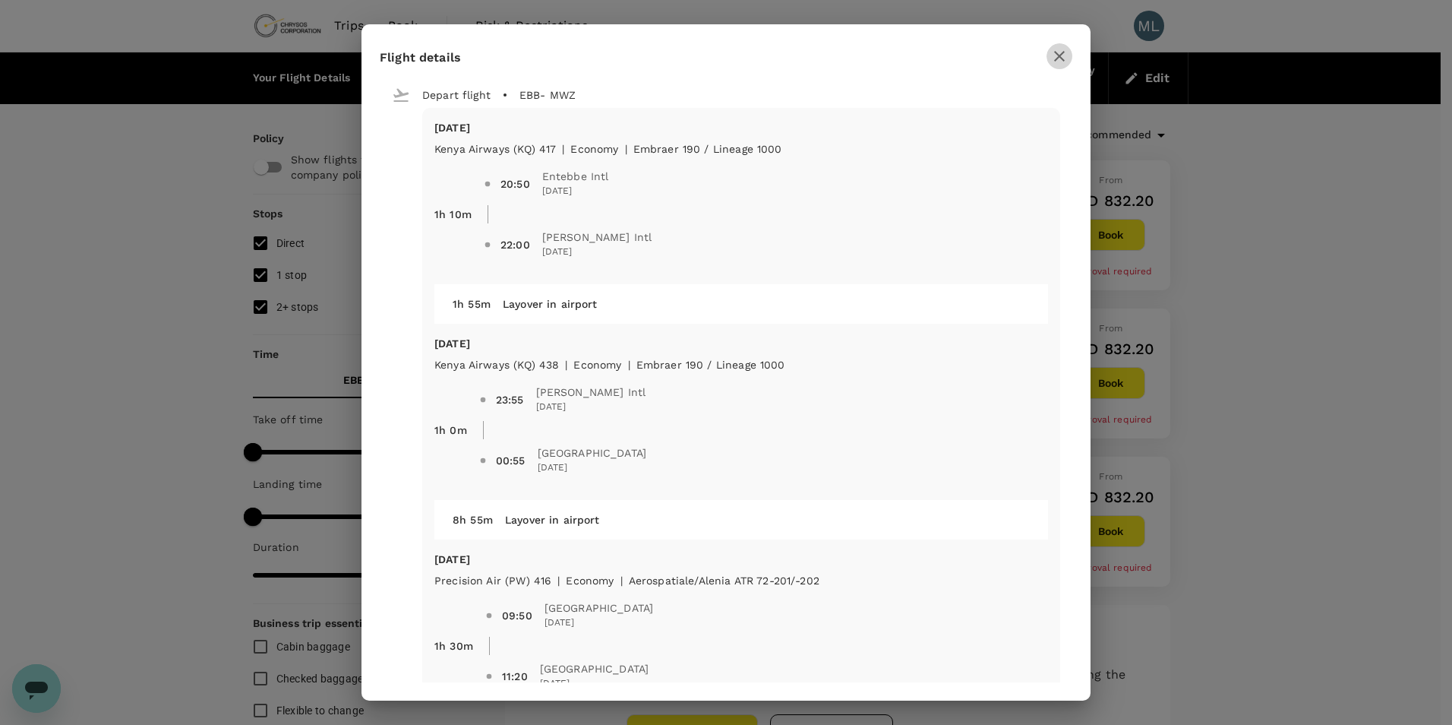
click at [1062, 57] on icon "button" at bounding box center [1059, 56] width 18 height 18
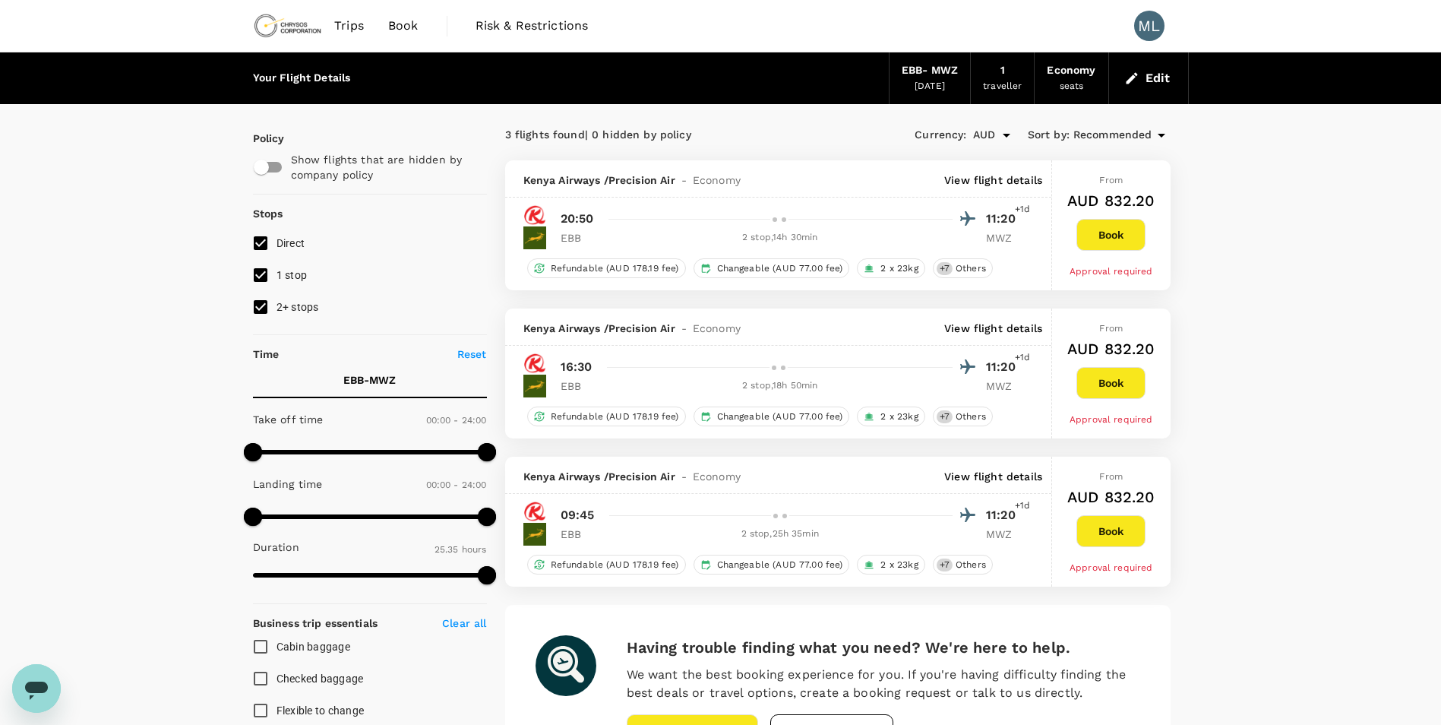
click at [356, 27] on span "Trips" at bounding box center [349, 26] width 30 height 18
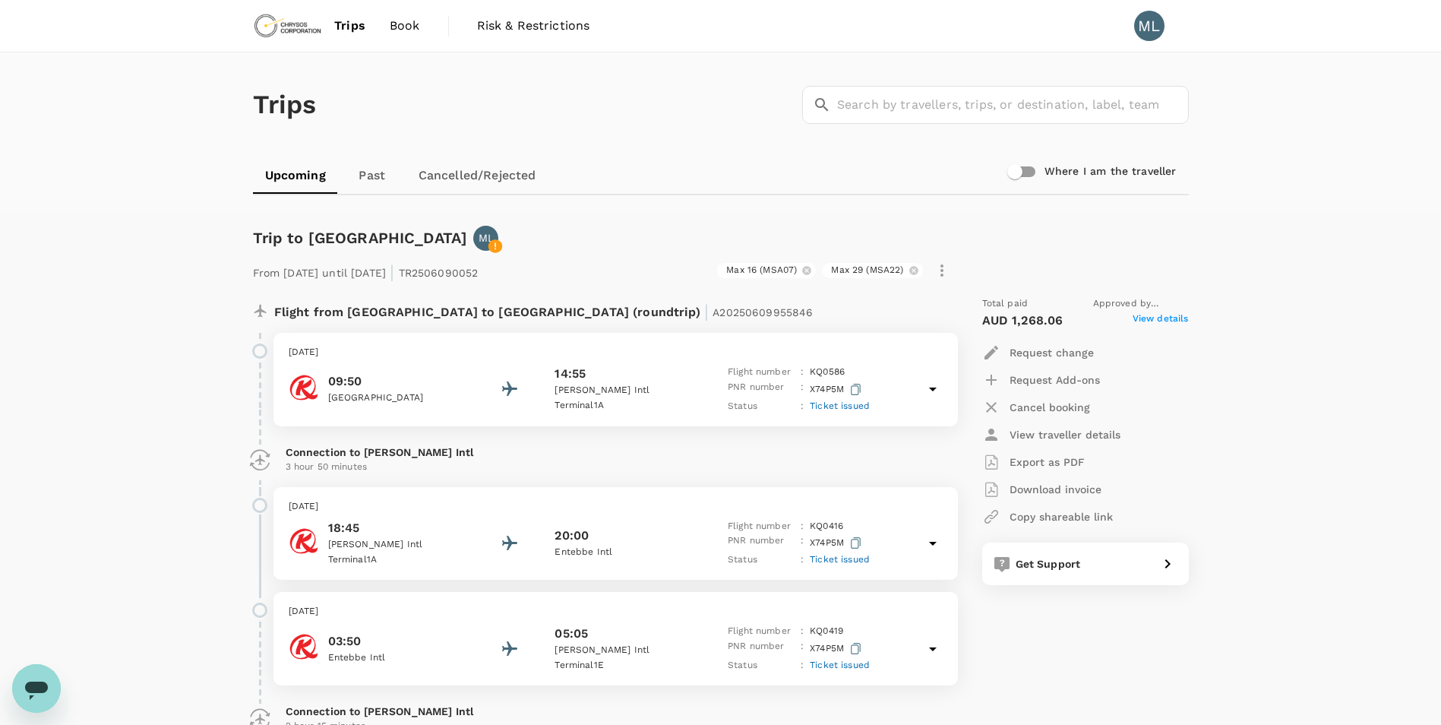
click at [407, 29] on span "Book" at bounding box center [405, 26] width 30 height 18
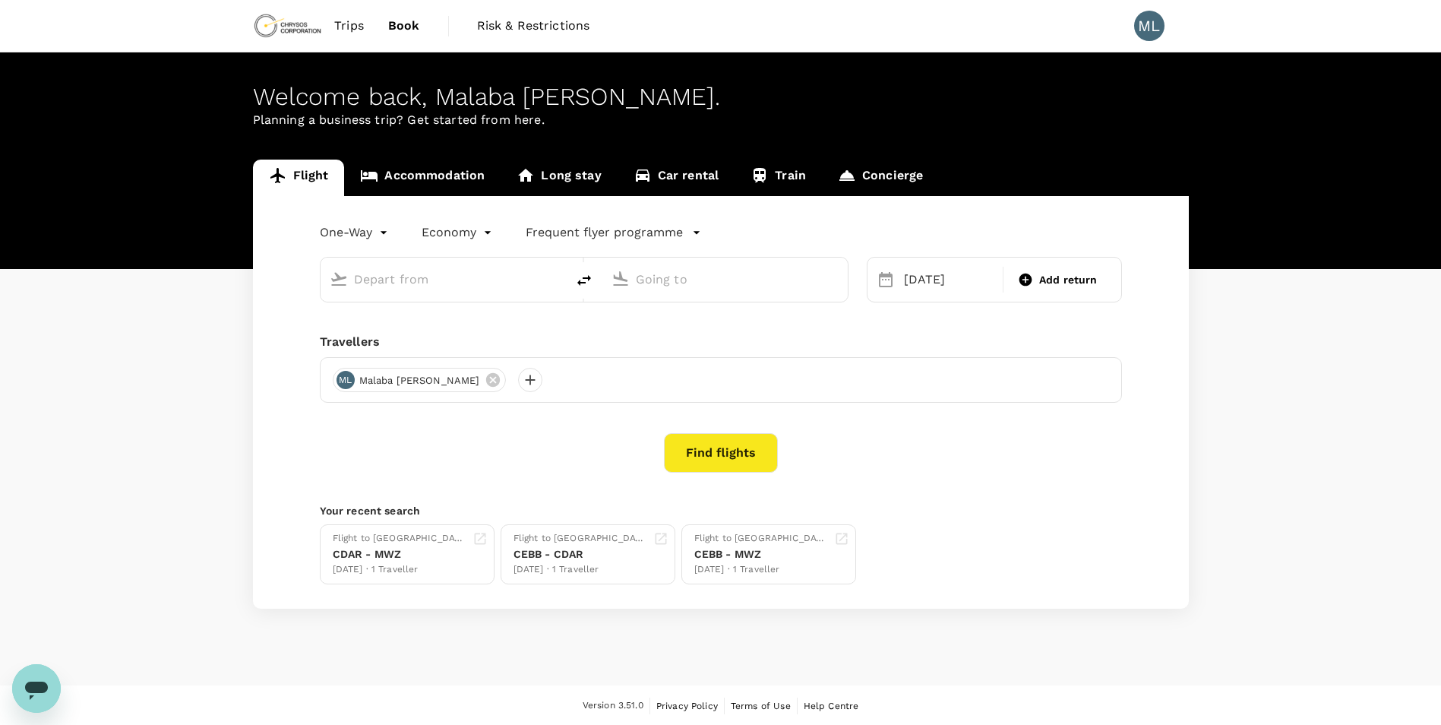
type input "Entebbe Intl (EBB)"
type input "[GEOGRAPHIC_DATA] (MWZ)"
click at [507, 275] on input "text" at bounding box center [444, 279] width 180 height 24
type input "Entebbe Intl (EBB)"
type input "[GEOGRAPHIC_DATA] (MWZ)"
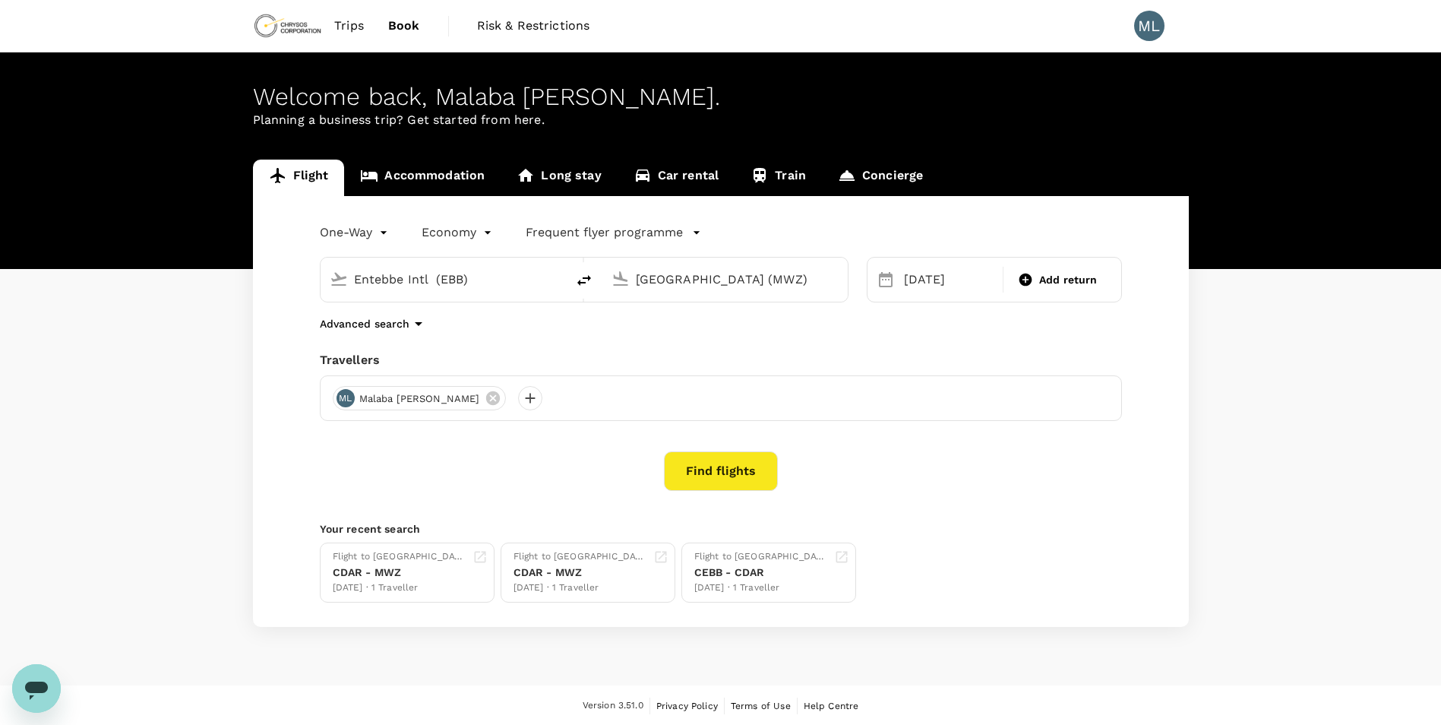
drag, startPoint x: 507, startPoint y: 275, endPoint x: 327, endPoint y: 278, distance: 180.0
click at [327, 278] on div "Entebbe Intl (EBB)" at bounding box center [440, 276] width 233 height 33
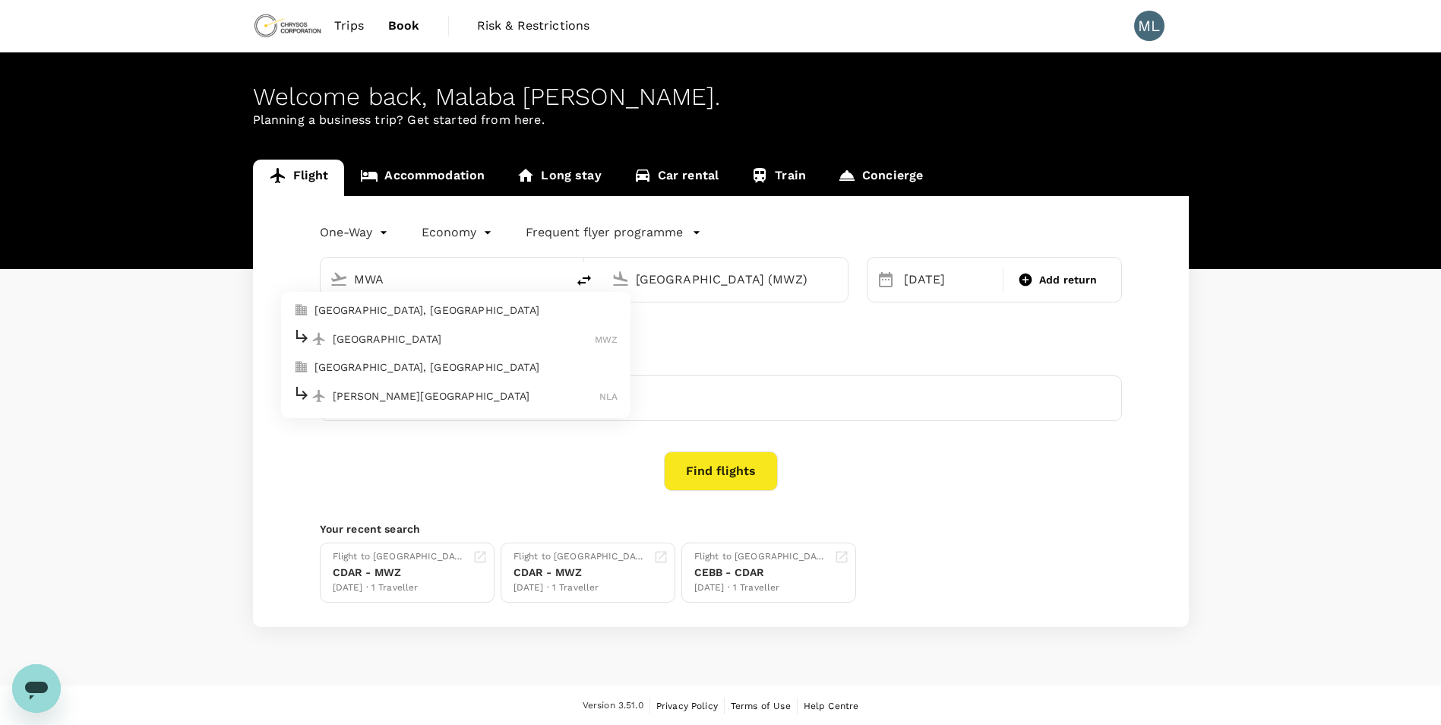
click at [393, 314] on p "[GEOGRAPHIC_DATA], [GEOGRAPHIC_DATA]" at bounding box center [466, 309] width 304 height 15
type input "Mwanza, [GEOGRAPHIC_DATA] (any)"
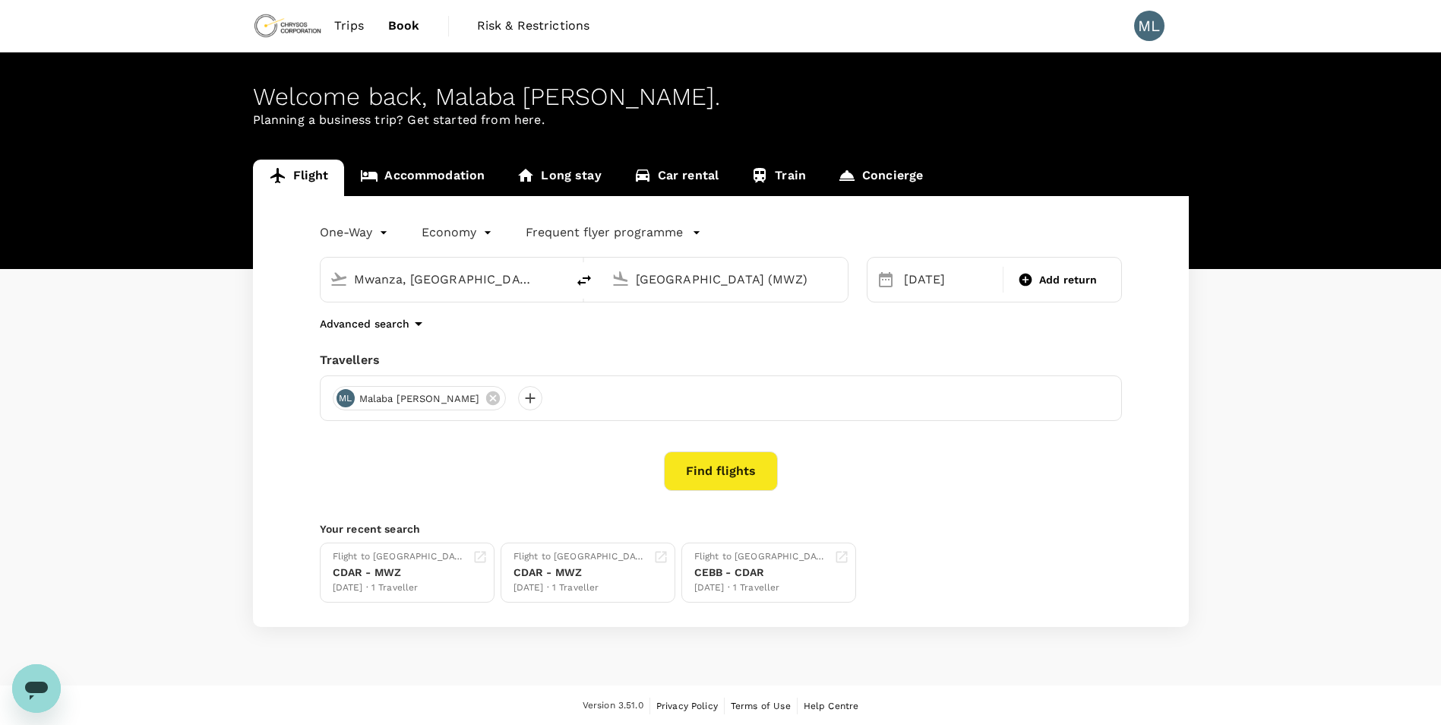
click at [510, 283] on input "Mwanza, [GEOGRAPHIC_DATA] (any)" at bounding box center [444, 279] width 180 height 24
click at [687, 291] on input "[GEOGRAPHIC_DATA] (MWZ)" at bounding box center [726, 279] width 180 height 24
click at [545, 272] on div "Mwanza, [GEOGRAPHIC_DATA] (any)" at bounding box center [455, 279] width 203 height 24
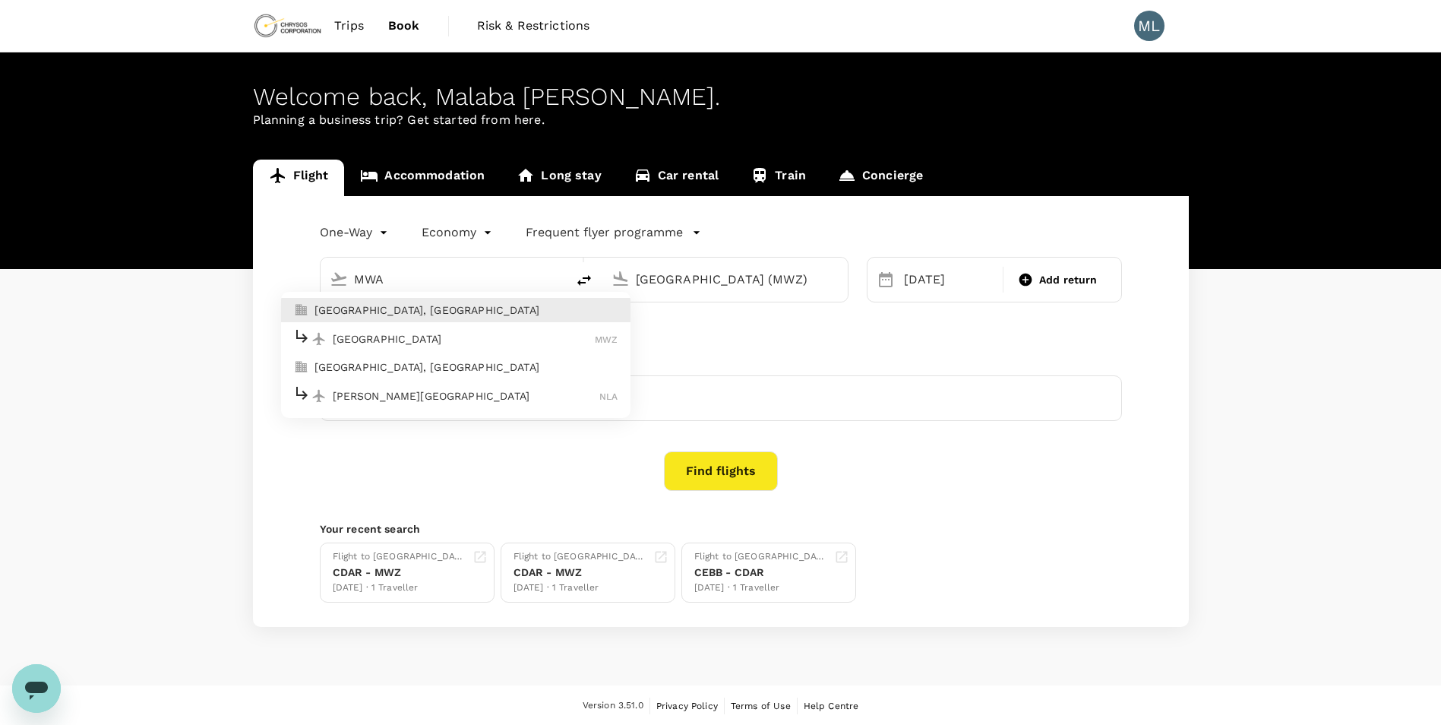
click at [464, 340] on p "[GEOGRAPHIC_DATA]" at bounding box center [464, 338] width 263 height 15
type input "[GEOGRAPHIC_DATA] (MWZ)"
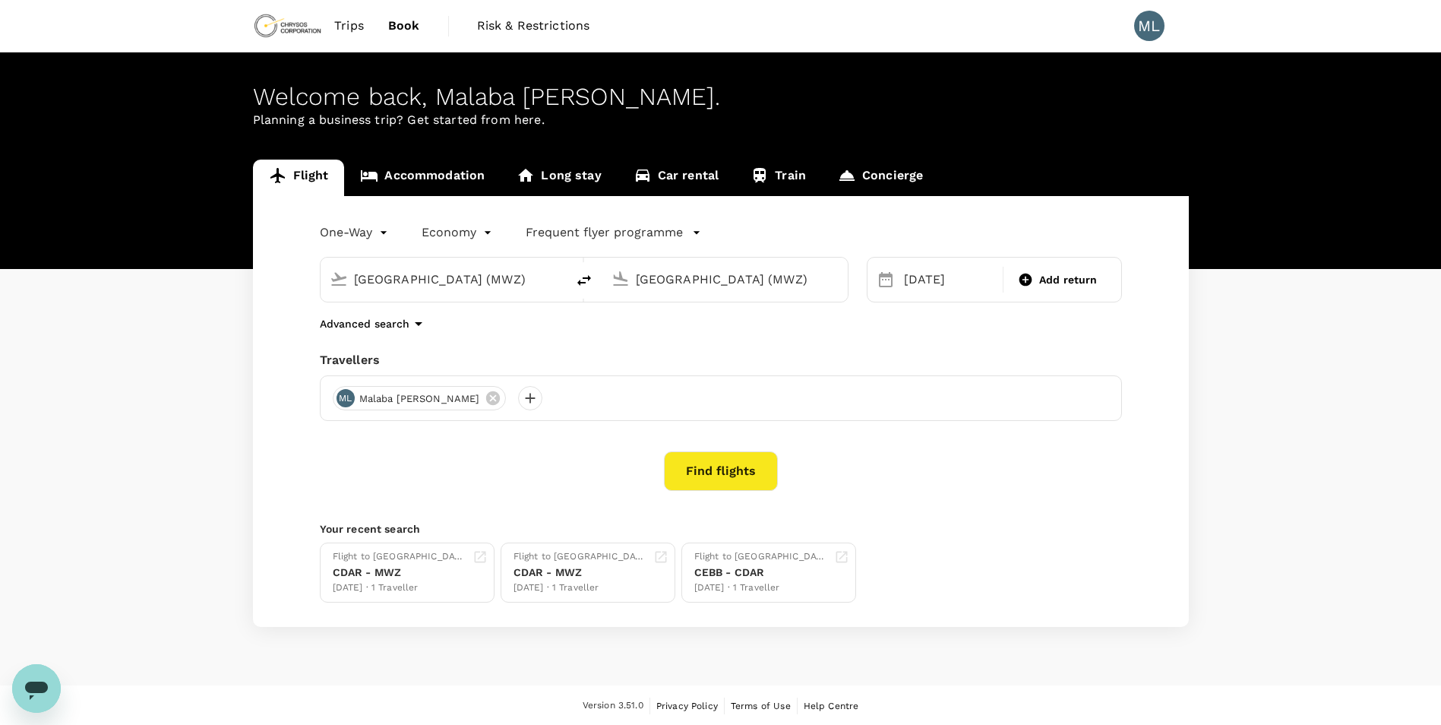
click at [776, 292] on div "[GEOGRAPHIC_DATA] (MWZ)" at bounding box center [737, 279] width 203 height 24
click at [818, 285] on div "[GEOGRAPHIC_DATA] (MWZ)" at bounding box center [737, 279] width 203 height 24
drag, startPoint x: 818, startPoint y: 285, endPoint x: 665, endPoint y: 271, distance: 153.3
click at [665, 271] on div "[GEOGRAPHIC_DATA] (MWZ)" at bounding box center [737, 279] width 203 height 24
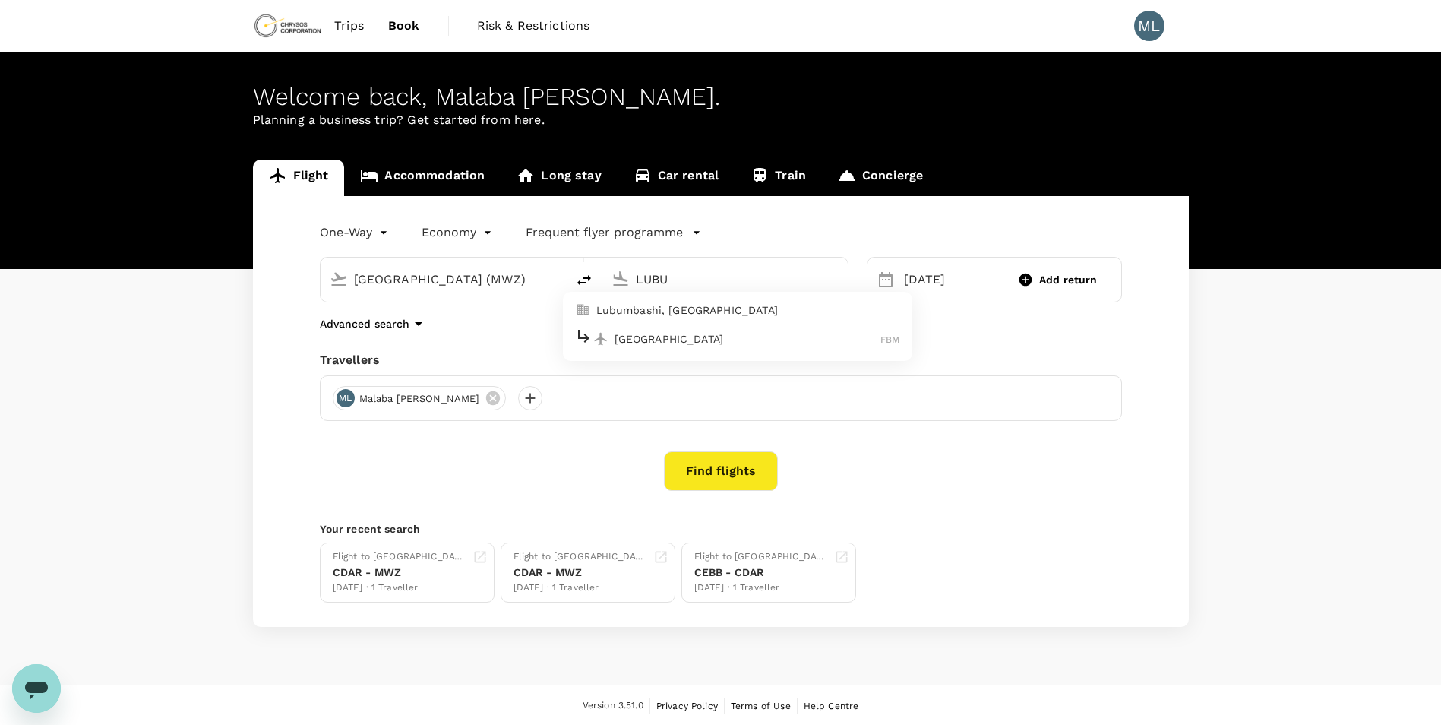
click at [668, 339] on p "[GEOGRAPHIC_DATA]" at bounding box center [747, 338] width 267 height 15
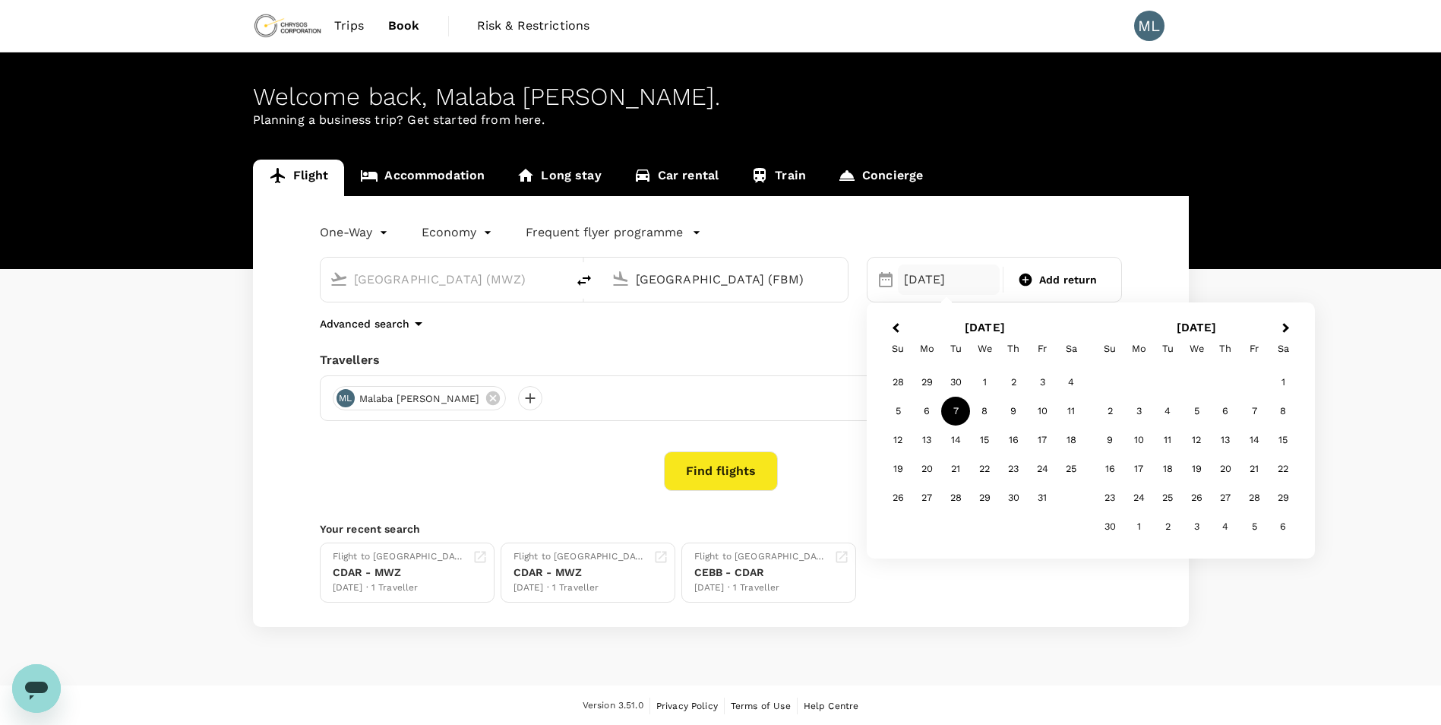
type input "[GEOGRAPHIC_DATA] (FBM)"
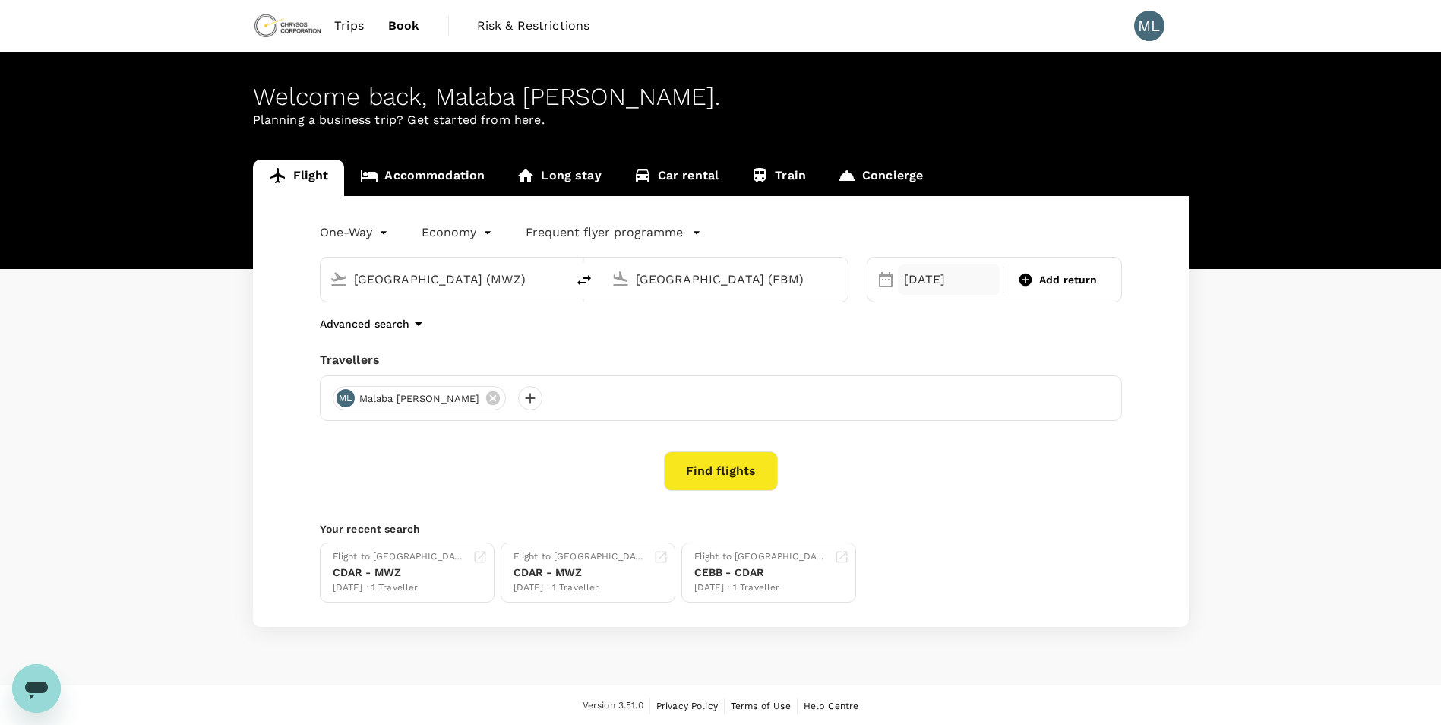
click at [981, 277] on div "[DATE]" at bounding box center [949, 279] width 103 height 30
click at [923, 466] on div "20" at bounding box center [926, 468] width 29 height 29
click at [724, 469] on button "Find flights" at bounding box center [721, 470] width 114 height 39
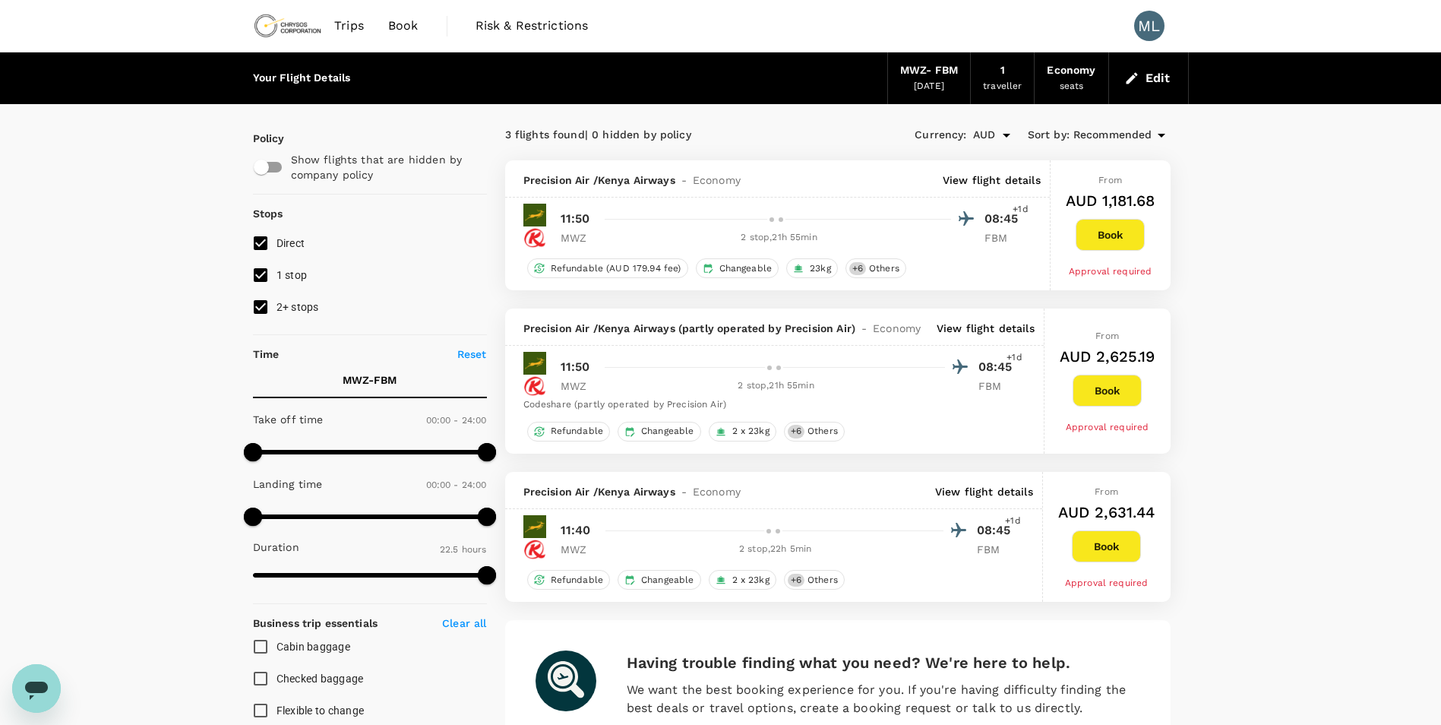
click at [399, 24] on span "Book" at bounding box center [403, 26] width 30 height 18
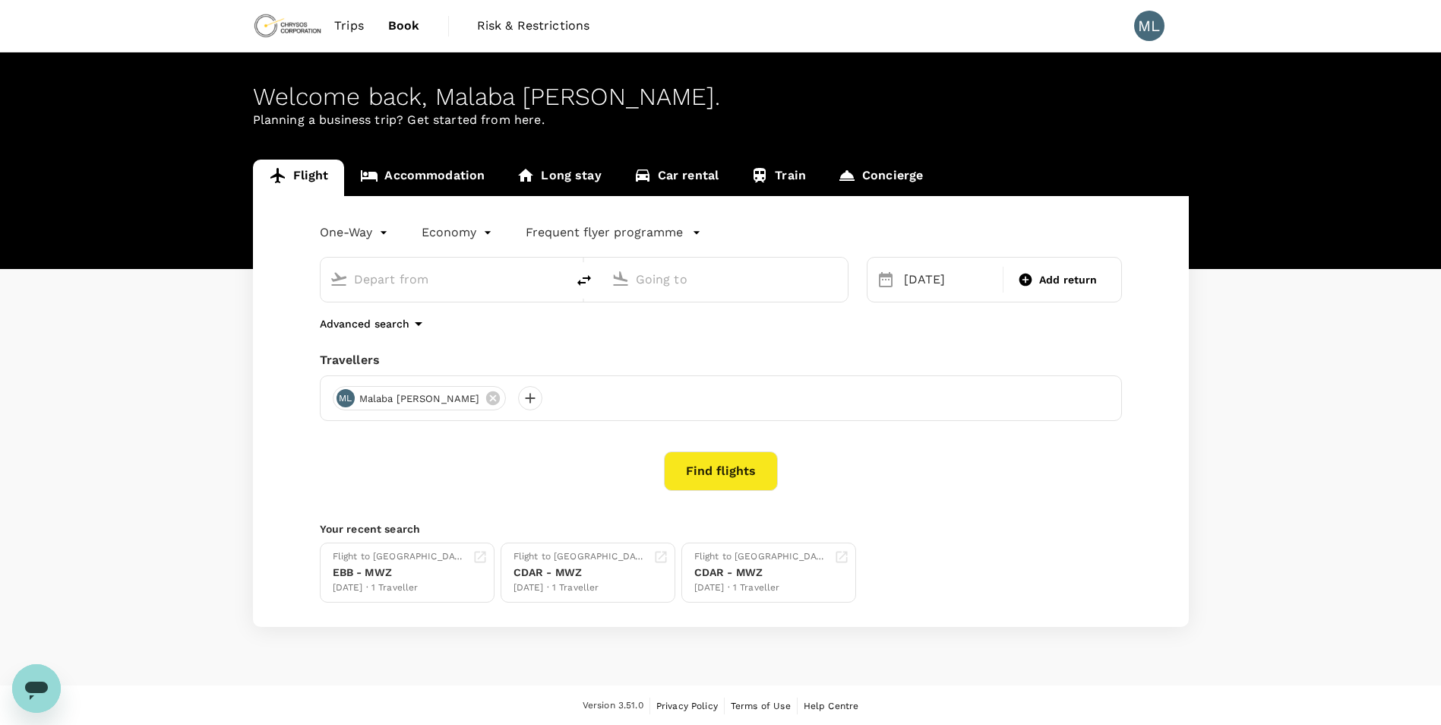
type input "[GEOGRAPHIC_DATA] (MWZ)"
type input "[GEOGRAPHIC_DATA] (FBM)"
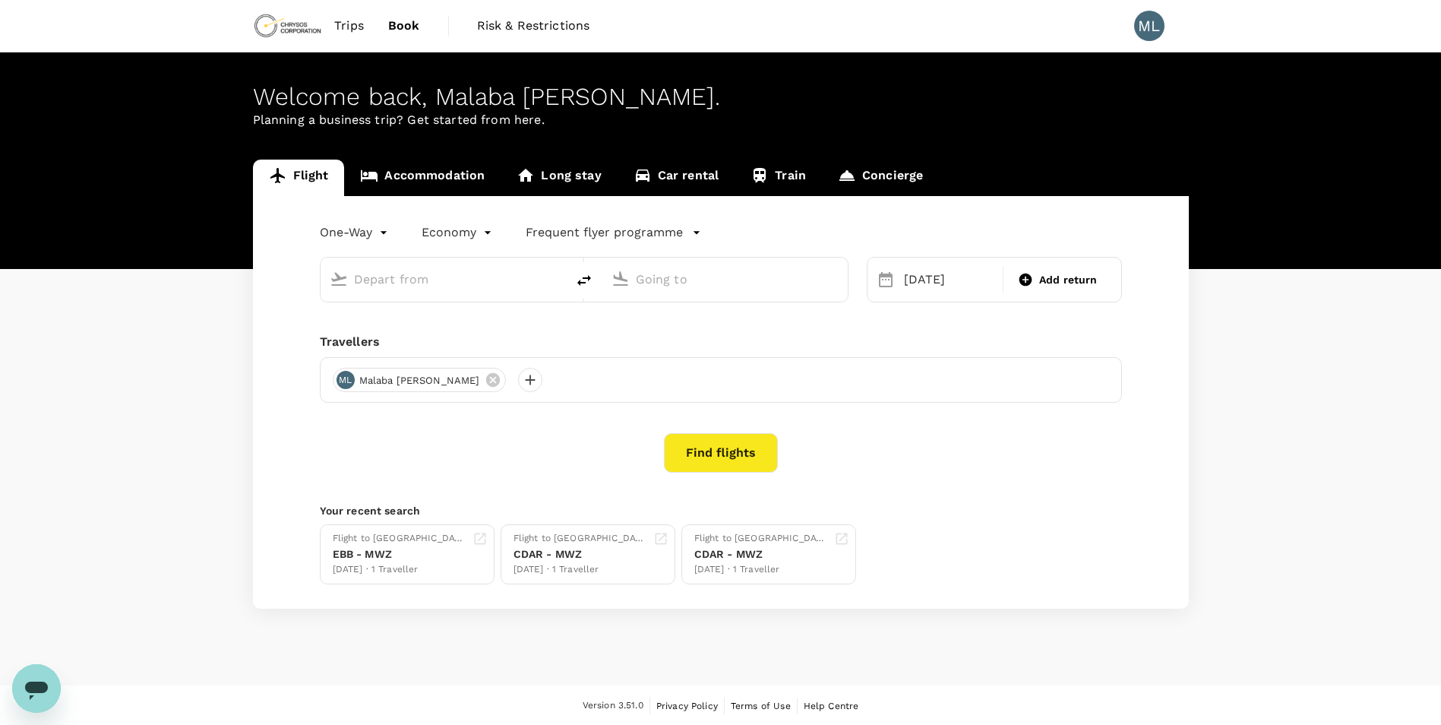
click at [414, 274] on input "text" at bounding box center [444, 279] width 180 height 24
type input "[GEOGRAPHIC_DATA] (MWZ)"
type input "[GEOGRAPHIC_DATA] (FBM)"
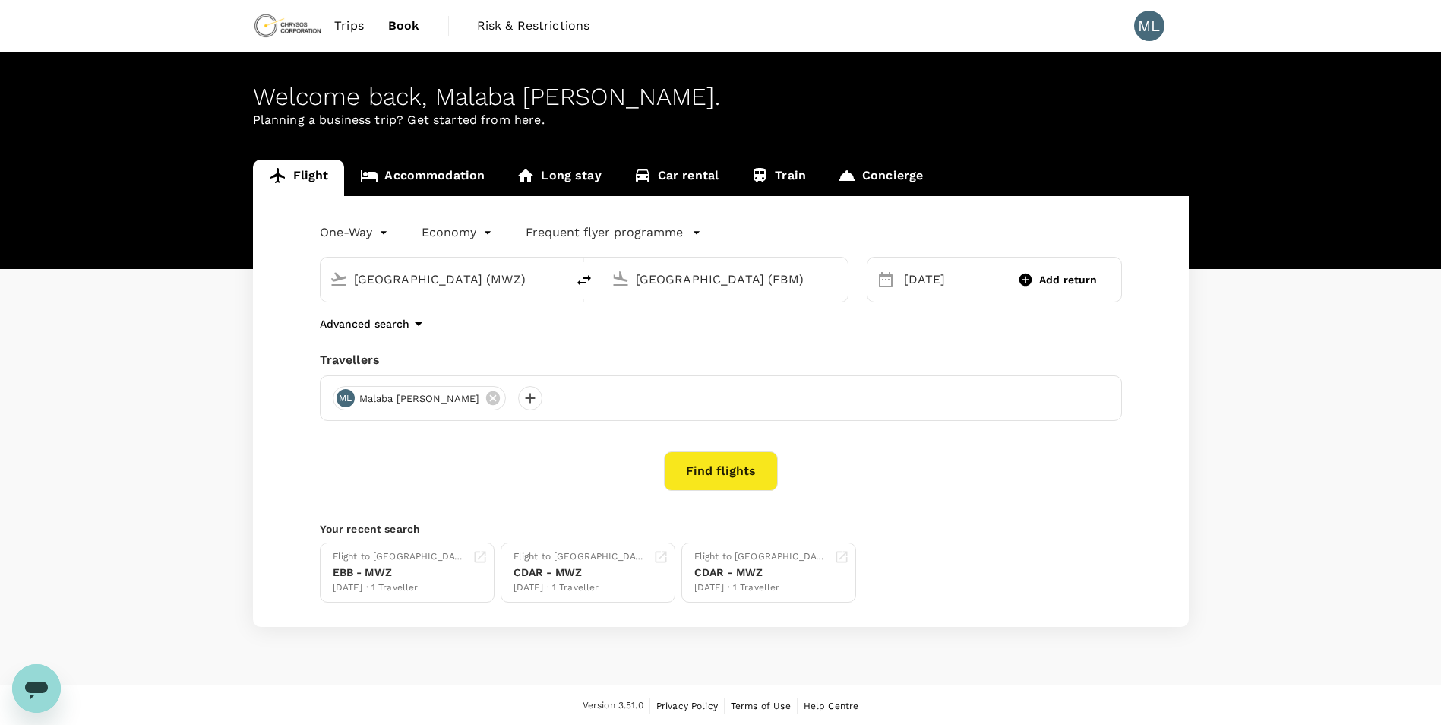
click at [414, 274] on input "[GEOGRAPHIC_DATA] (MWZ)" at bounding box center [444, 279] width 180 height 24
click at [540, 284] on div "[GEOGRAPHIC_DATA] (MWZ)" at bounding box center [455, 279] width 203 height 24
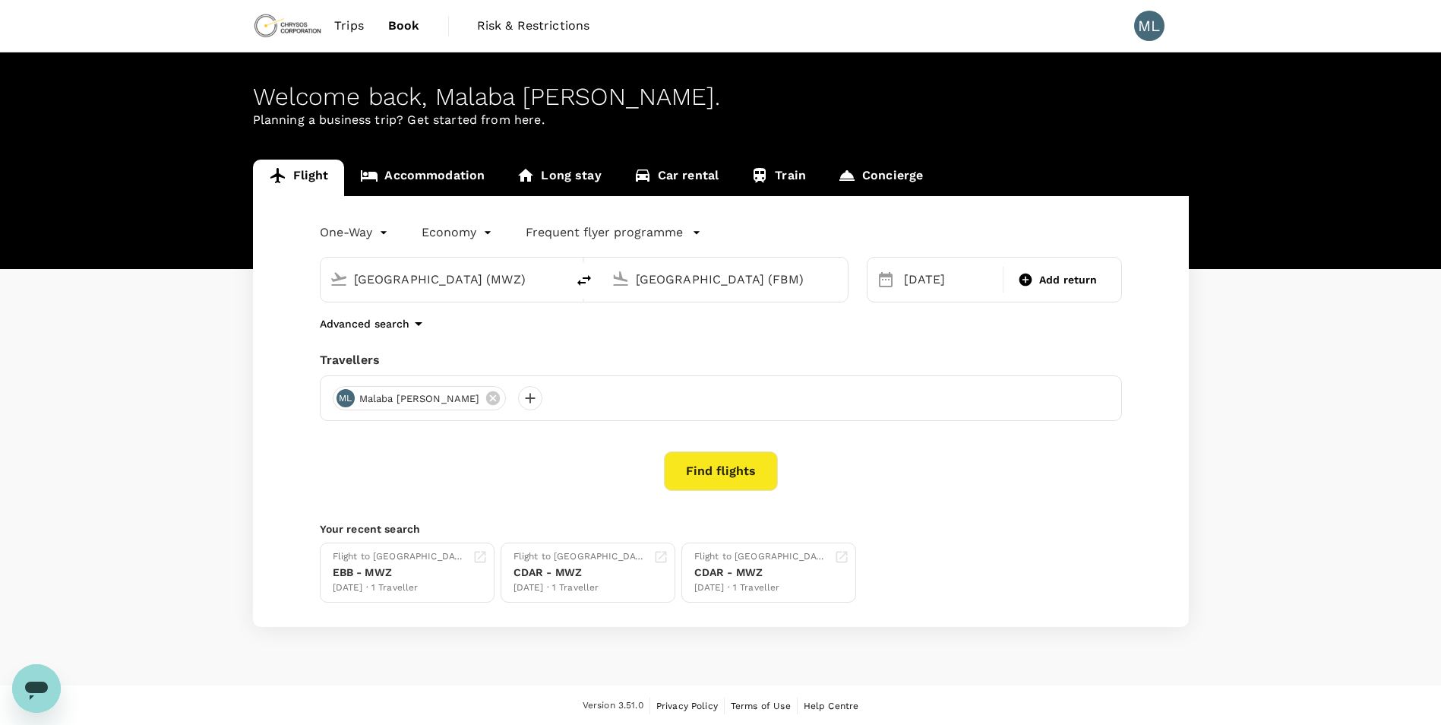
click at [540, 284] on div "[GEOGRAPHIC_DATA] (MWZ)" at bounding box center [455, 279] width 203 height 24
click at [533, 282] on input "[GEOGRAPHIC_DATA] (MWZ)" at bounding box center [444, 279] width 180 height 24
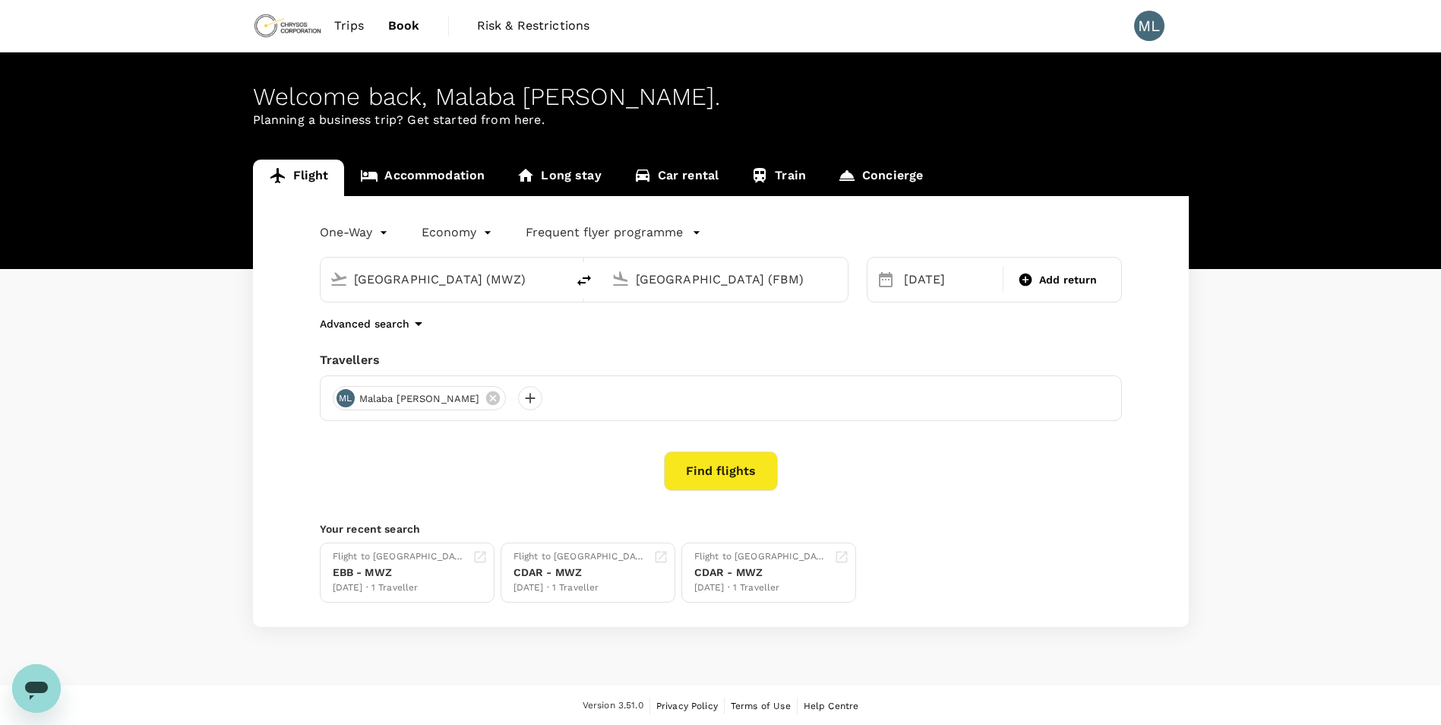
click at [546, 264] on div "[GEOGRAPHIC_DATA] (MWZ)" at bounding box center [452, 276] width 209 height 30
click at [556, 279] on button "Open" at bounding box center [556, 278] width 3 height 3
click at [514, 277] on input "[GEOGRAPHIC_DATA] (MWZ)" at bounding box center [444, 279] width 180 height 24
drag, startPoint x: 539, startPoint y: 275, endPoint x: 366, endPoint y: 274, distance: 173.2
click at [366, 274] on div "[GEOGRAPHIC_DATA] (MWZ)" at bounding box center [455, 279] width 203 height 24
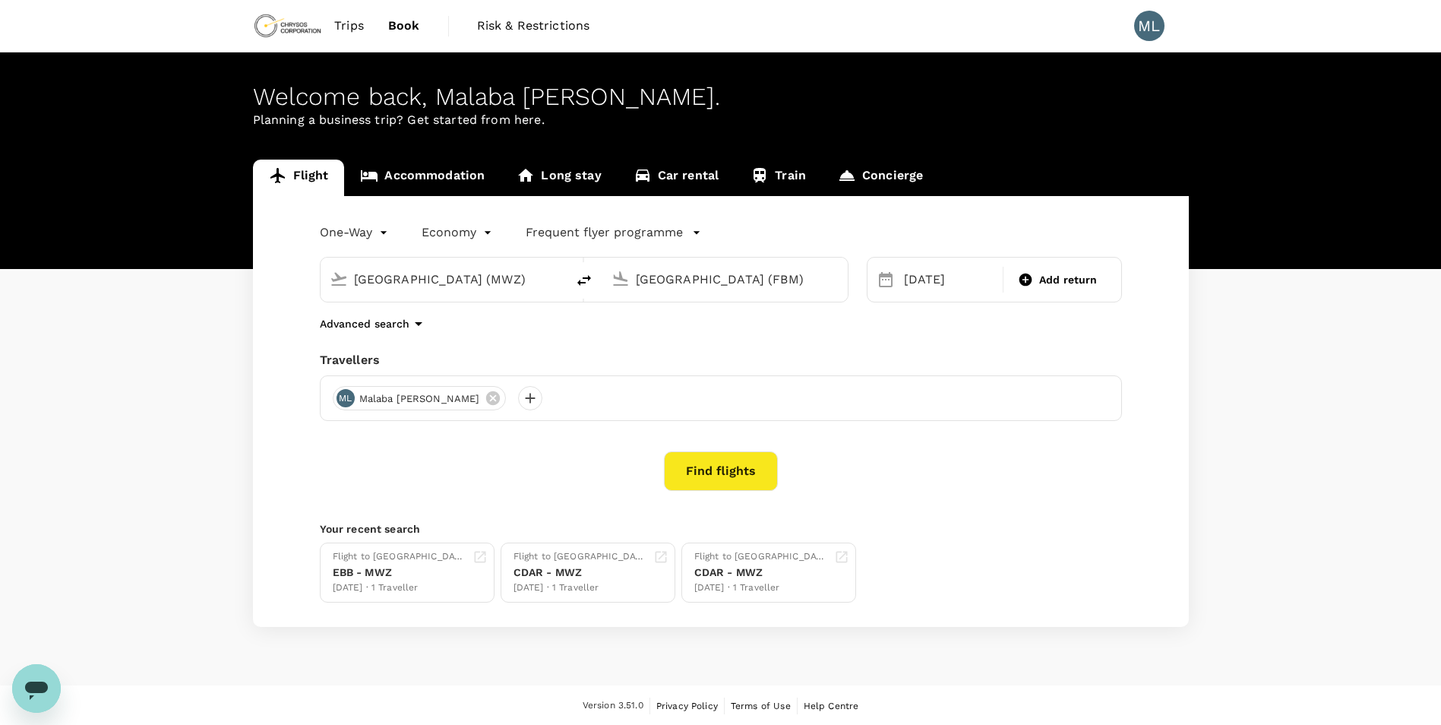
drag, startPoint x: 535, startPoint y: 276, endPoint x: 327, endPoint y: 277, distance: 208.1
click at [327, 277] on div "[GEOGRAPHIC_DATA] (MWZ)" at bounding box center [440, 276] width 233 height 33
type input ")"
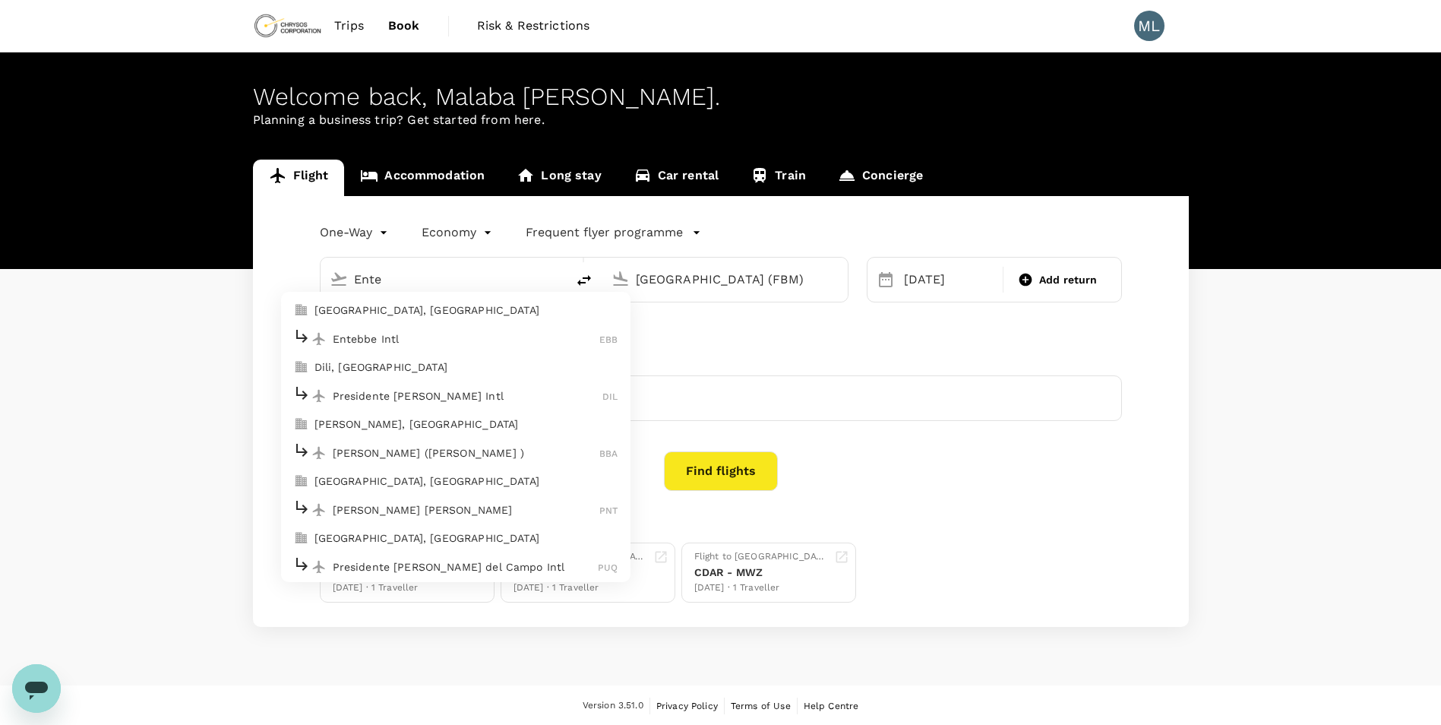
click at [374, 336] on p "Entebbe Intl" at bounding box center [466, 338] width 267 height 15
type input "Entebbe Intl (EBB)"
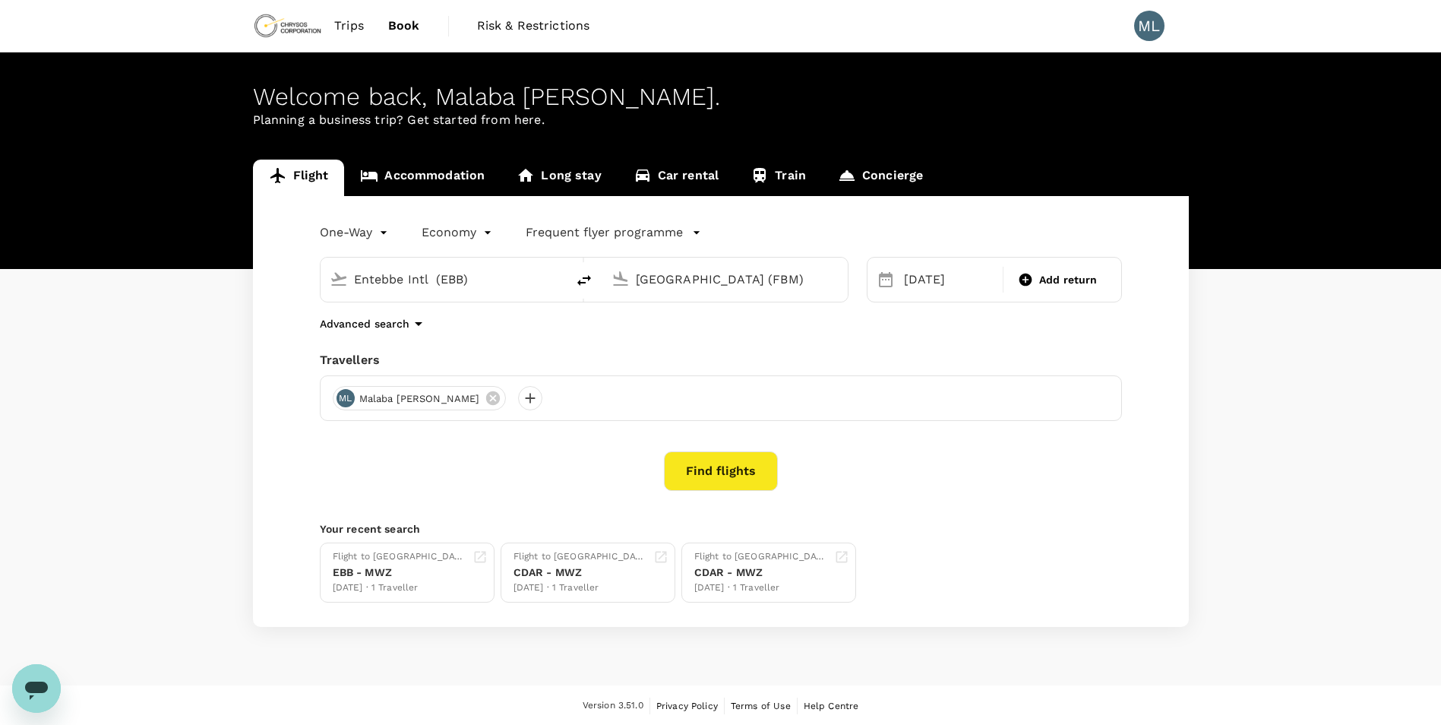
scroll to position [0, 62]
click at [717, 282] on input "[GEOGRAPHIC_DATA] (FBM)" at bounding box center [726, 279] width 180 height 24
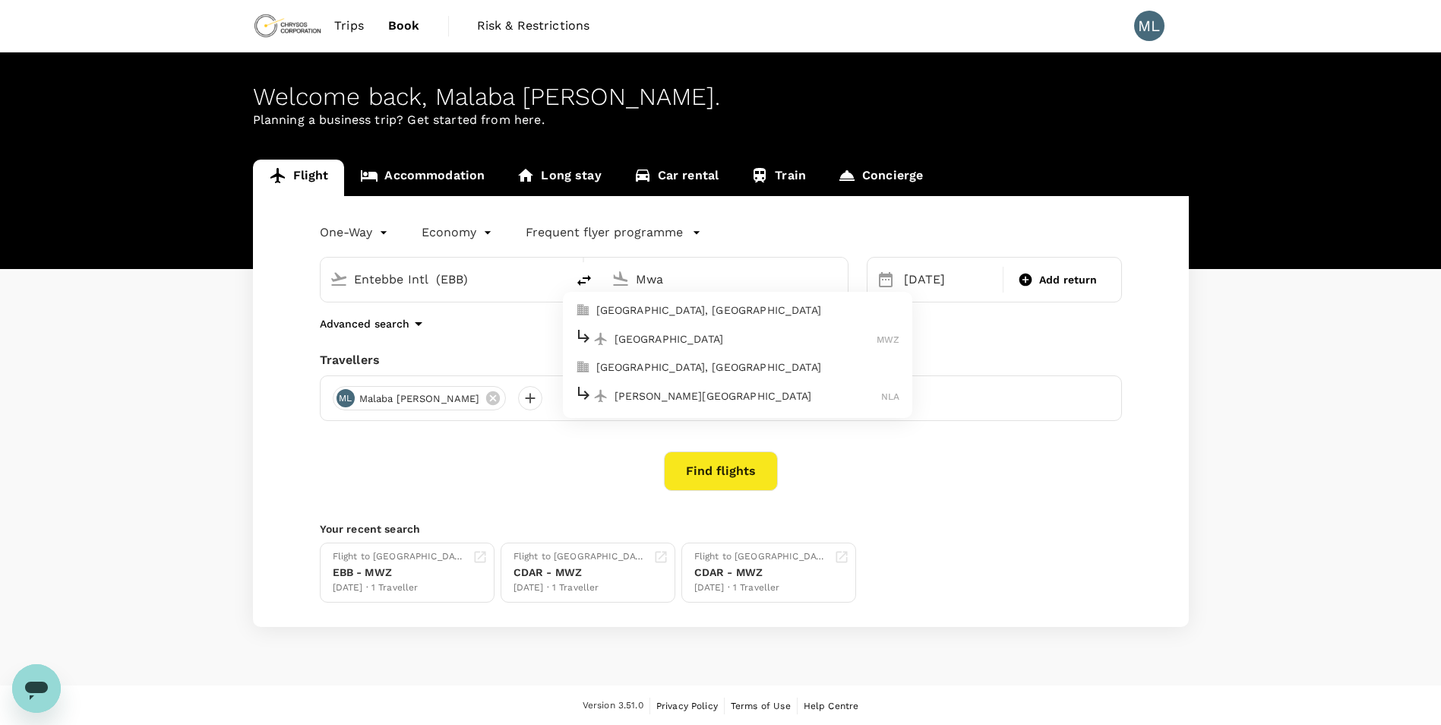
click at [725, 339] on p "[GEOGRAPHIC_DATA]" at bounding box center [745, 338] width 263 height 15
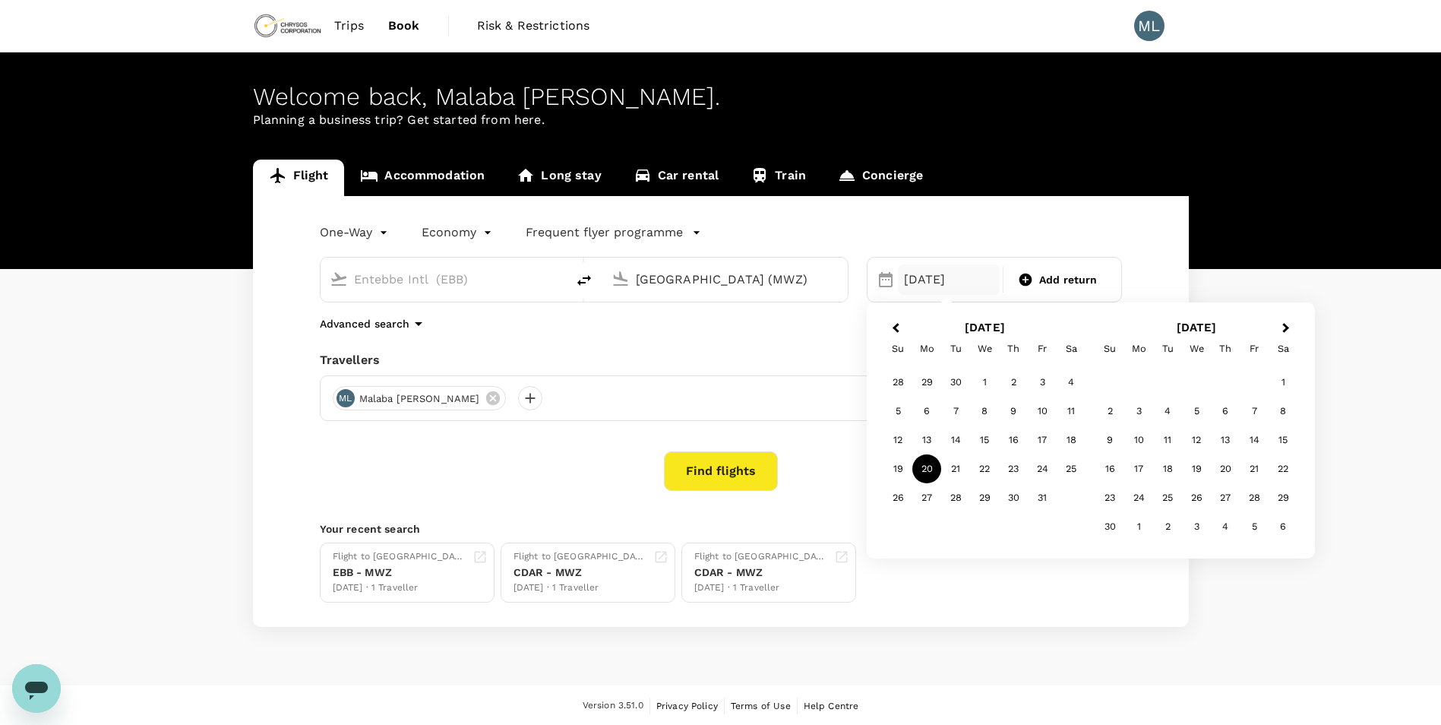
type input "[GEOGRAPHIC_DATA] (MWZ)"
click at [952, 271] on div "[DATE]" at bounding box center [949, 279] width 103 height 30
click at [962, 409] on div "7" at bounding box center [955, 410] width 29 height 29
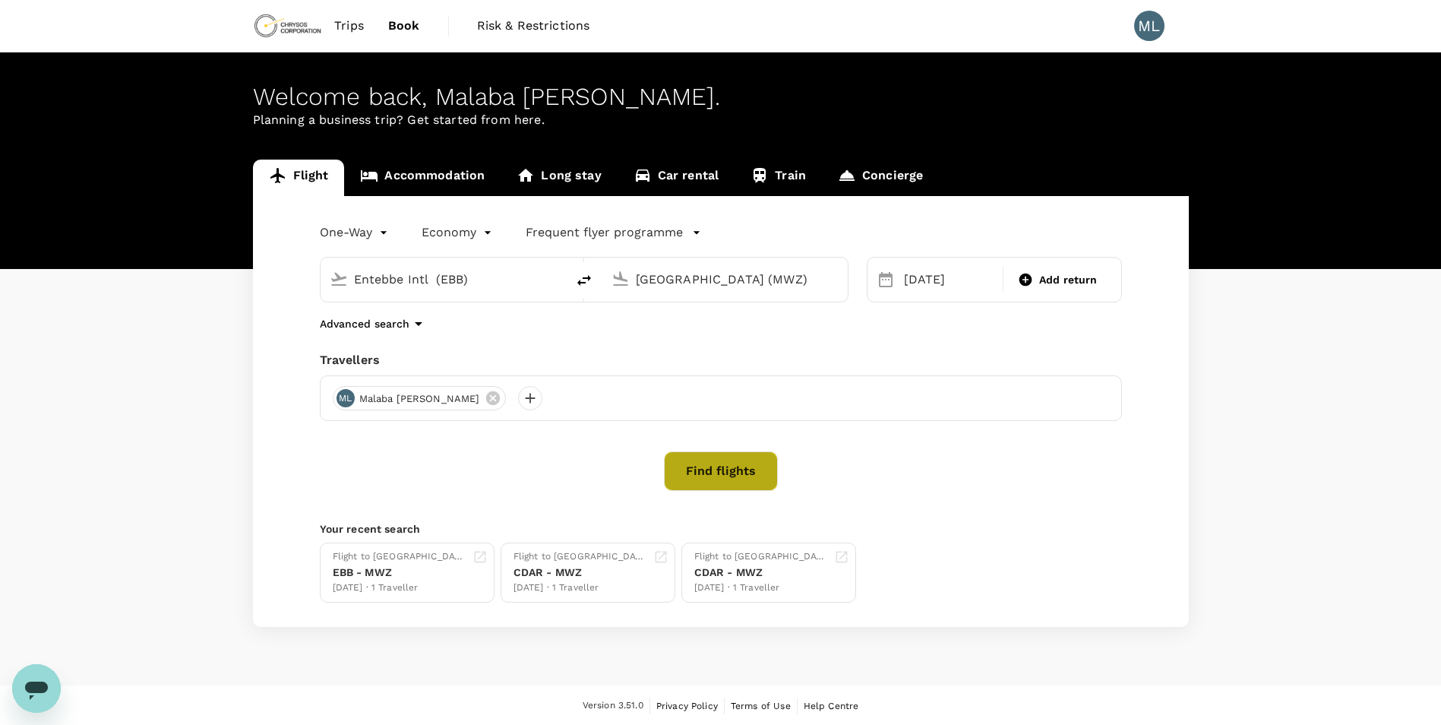
click at [755, 474] on button "Find flights" at bounding box center [721, 470] width 114 height 39
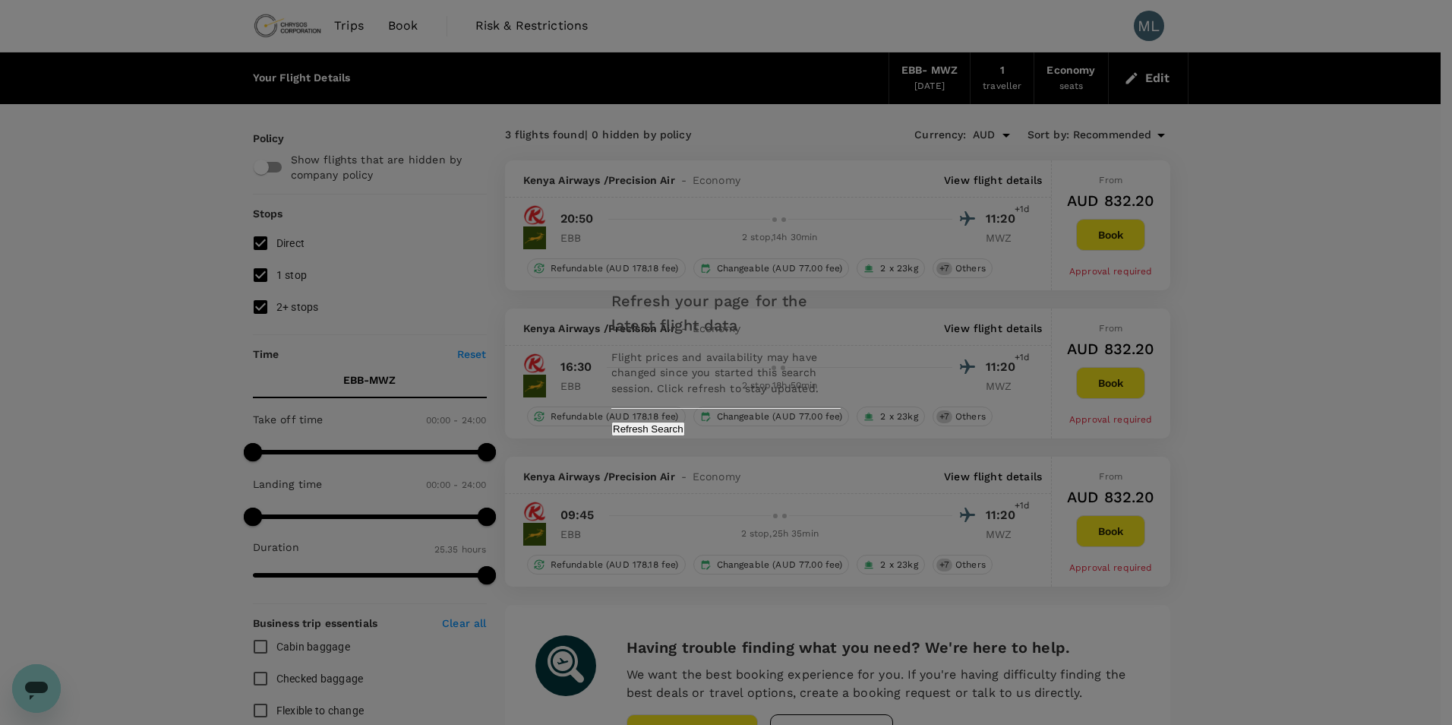
click at [685, 436] on button "Refresh Search" at bounding box center [648, 428] width 74 height 14
